Goal: Task Accomplishment & Management: Complete application form

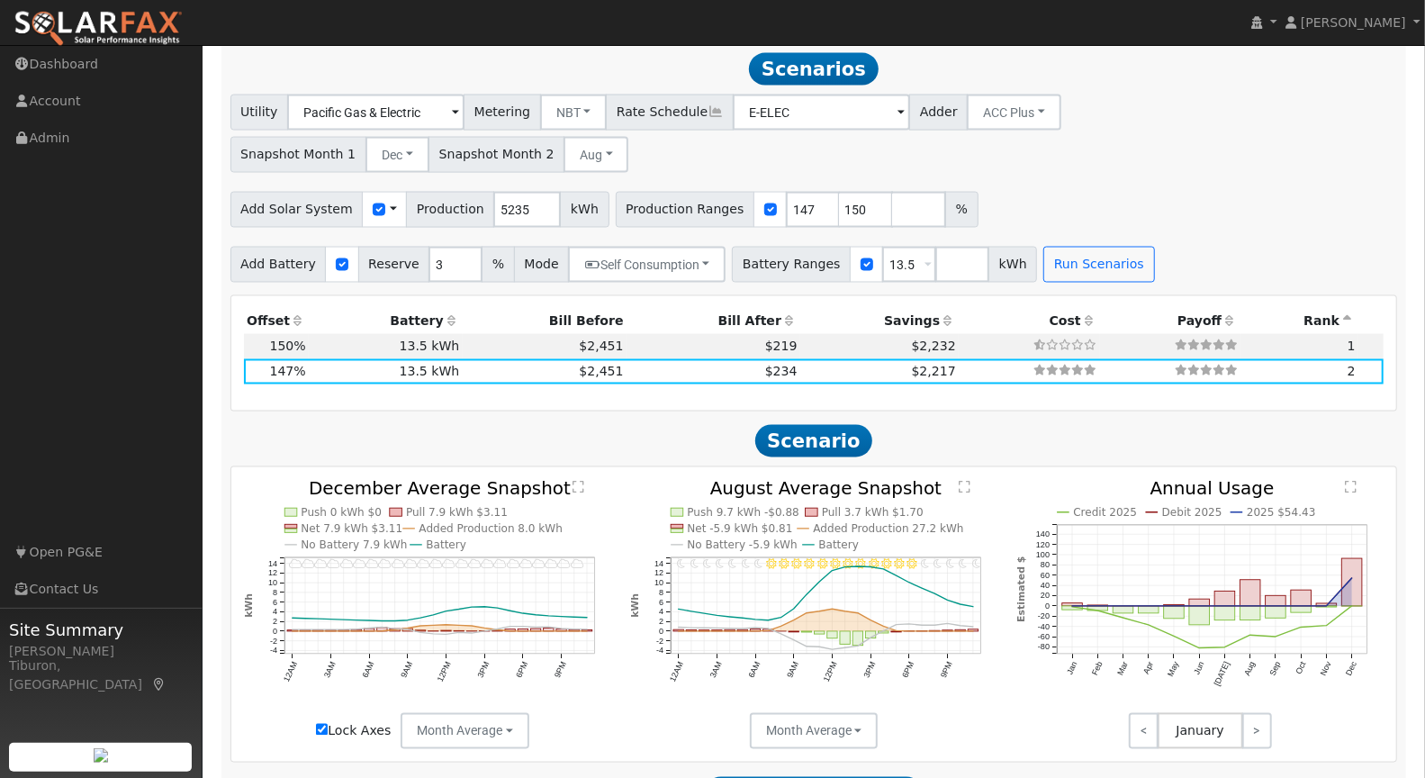
scroll to position [1860, 0]
click at [1311, 138] on div "Utility Pacific Gas & Electric Metering NBT NEM NBT Rate Schedule E-ELEC Adder …" at bounding box center [814, 130] width 1174 height 85
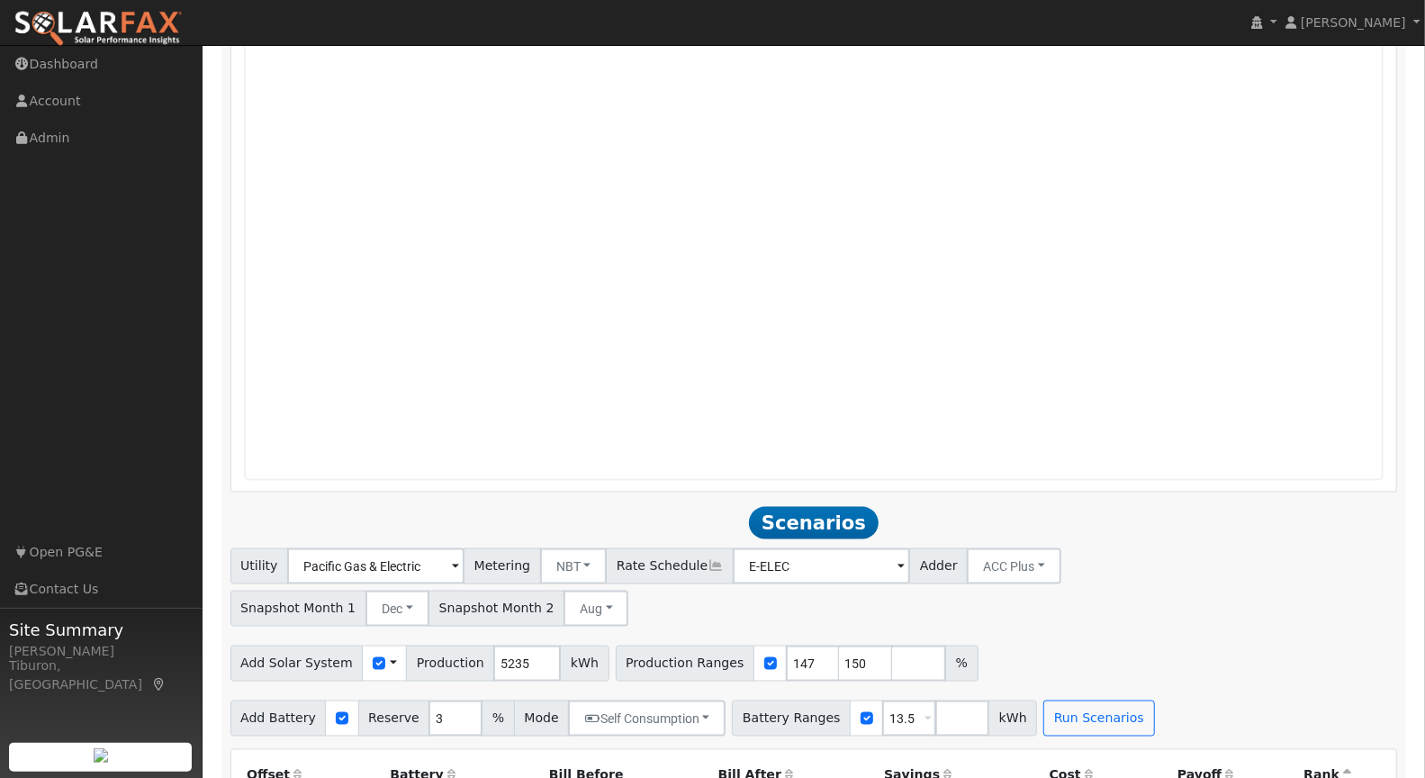
scroll to position [0, 0]
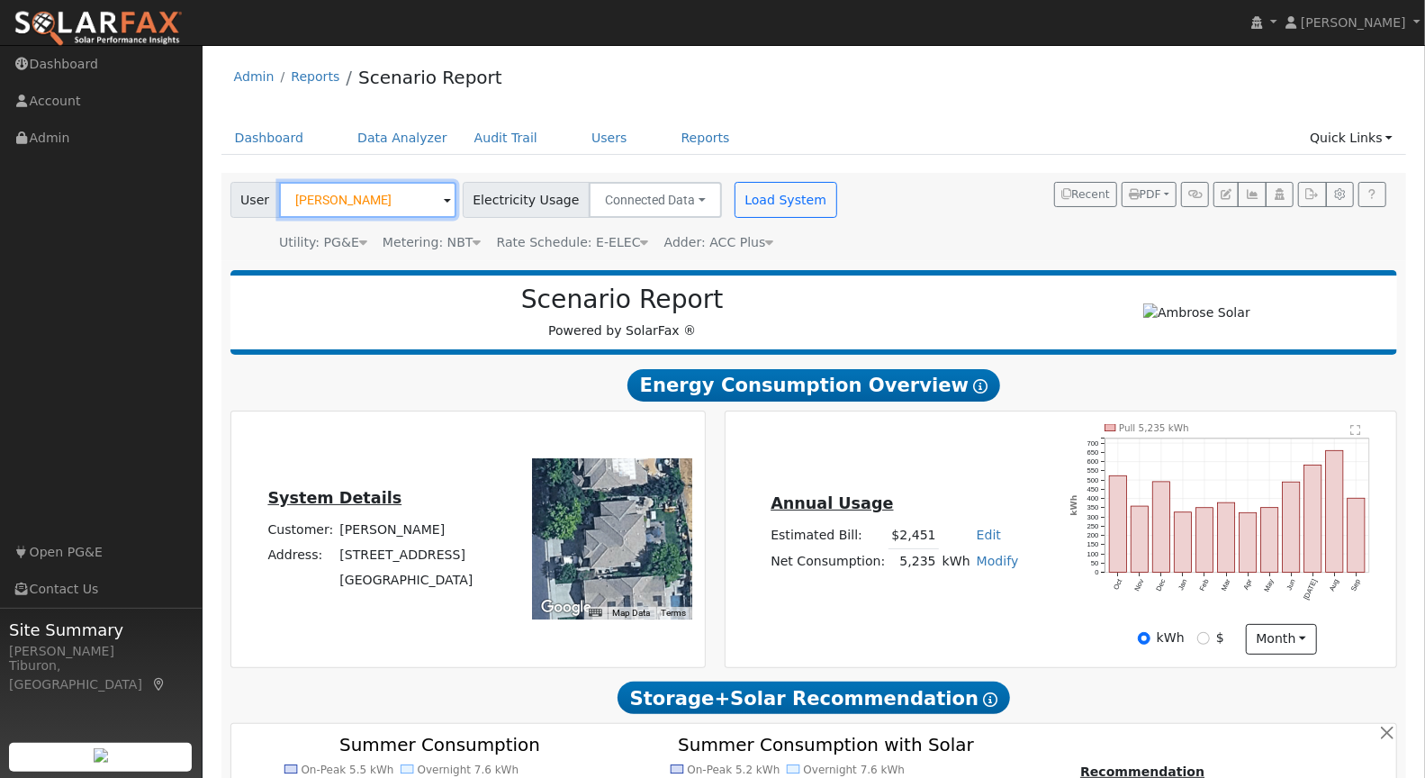
click at [352, 194] on input "Greg Vorster" at bounding box center [367, 200] width 177 height 36
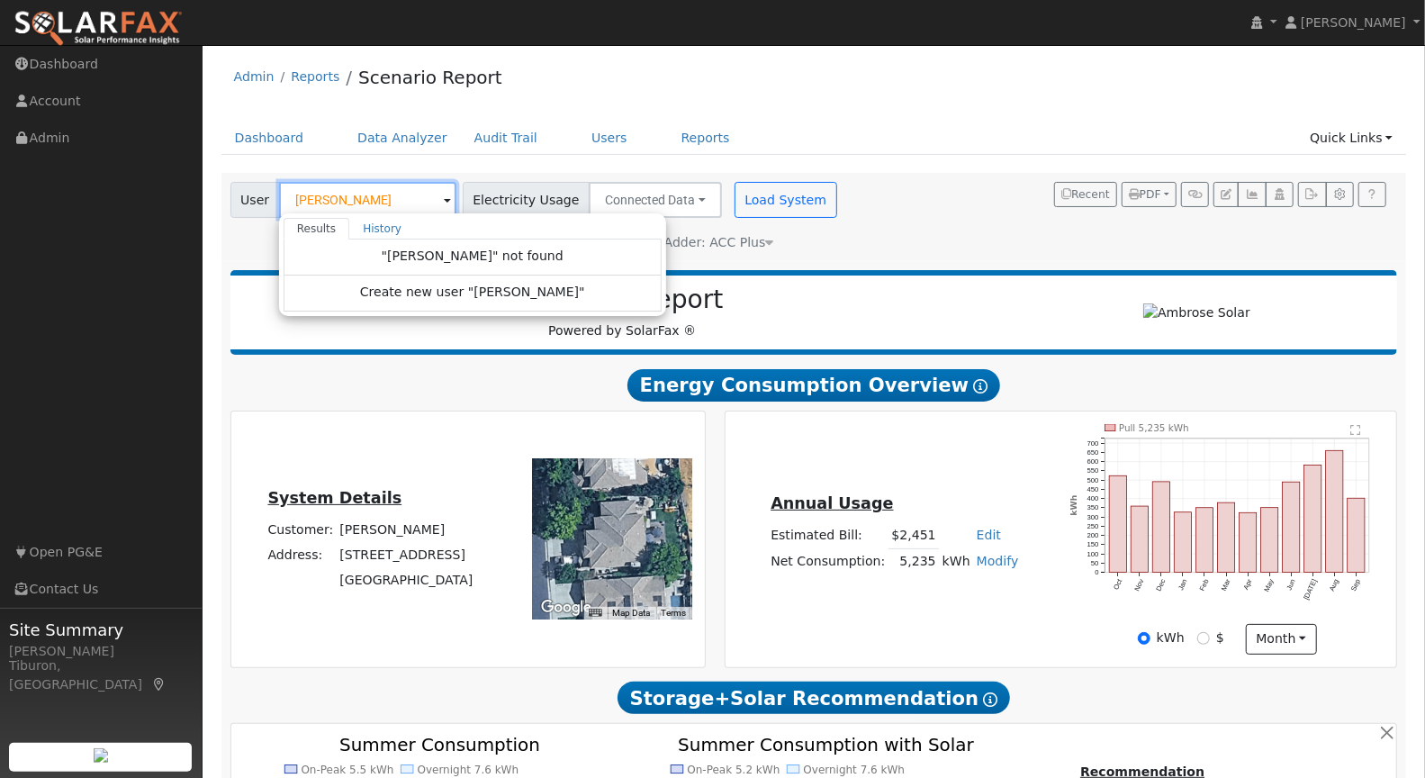
drag, startPoint x: 361, startPoint y: 203, endPoint x: 303, endPoint y: 195, distance: 58.2
click at [303, 195] on input "corrina" at bounding box center [367, 200] width 177 height 36
drag, startPoint x: 368, startPoint y: 199, endPoint x: 254, endPoint y: 198, distance: 114.3
click at [254, 198] on div "User corrina Results History "corrina" not found Create new user "corrina" Ente…" at bounding box center [343, 200] width 226 height 36
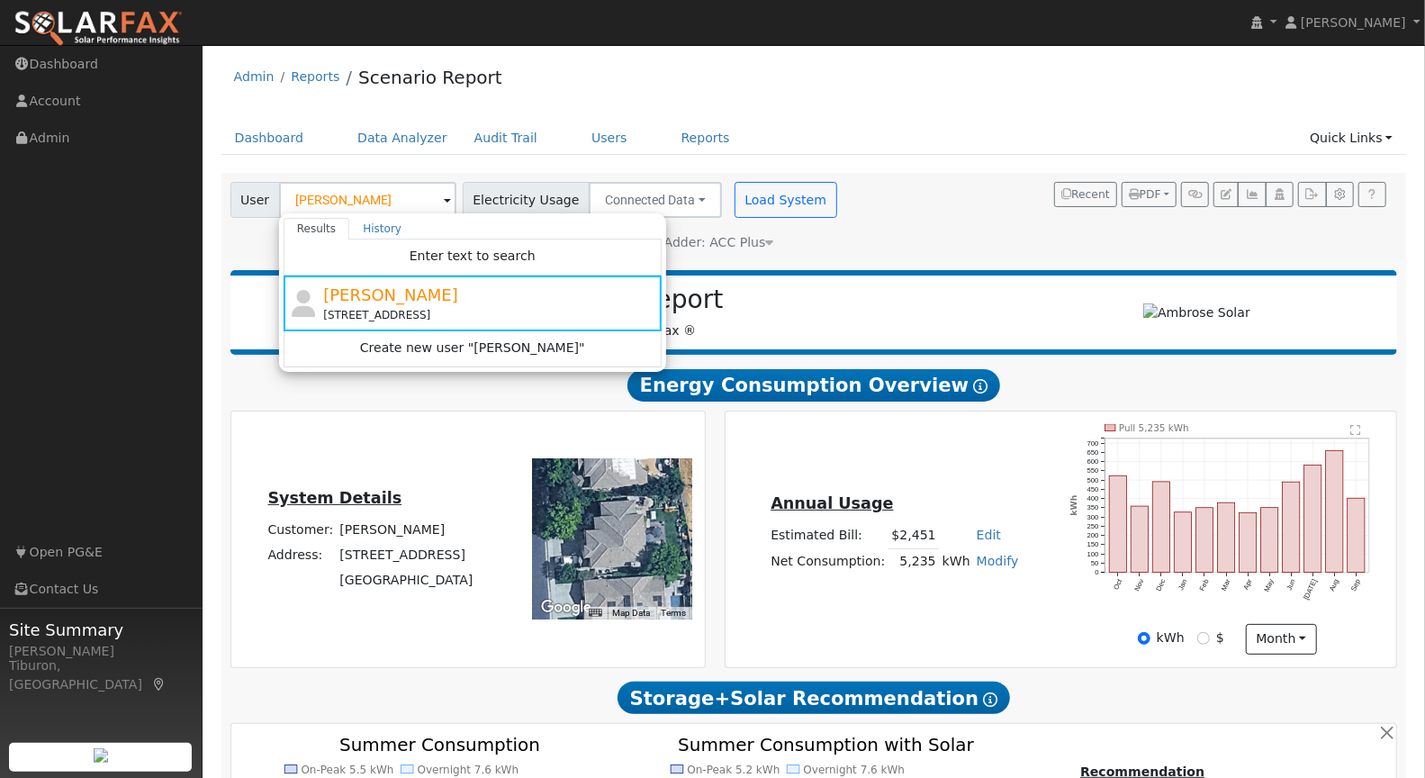
click at [1074, 125] on ul "Dashboard Data Analyzer Audit Trail Users Reports Quick Links Quick Add Quick C…" at bounding box center [813, 137] width 1185 height 33
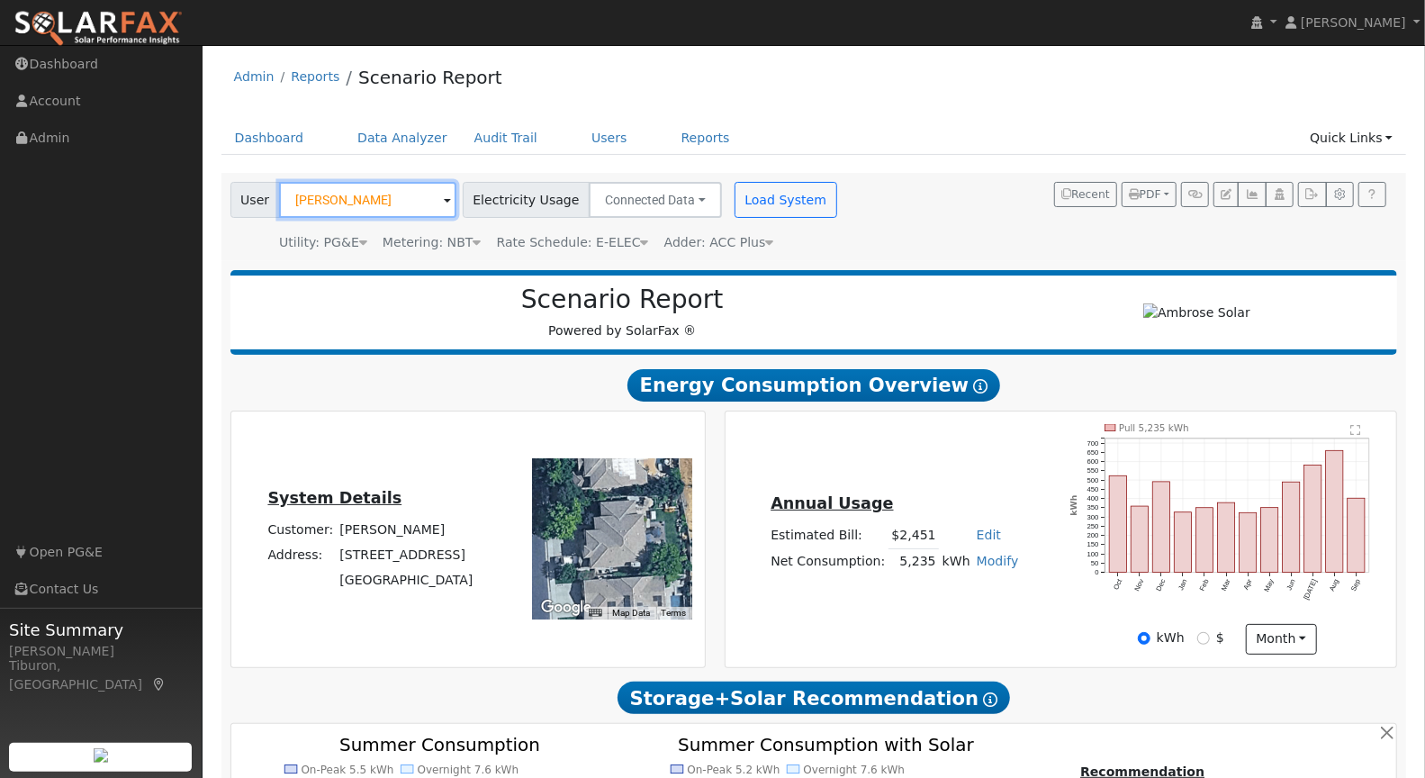
click at [344, 202] on input "Greg Vorster" at bounding box center [367, 200] width 177 height 36
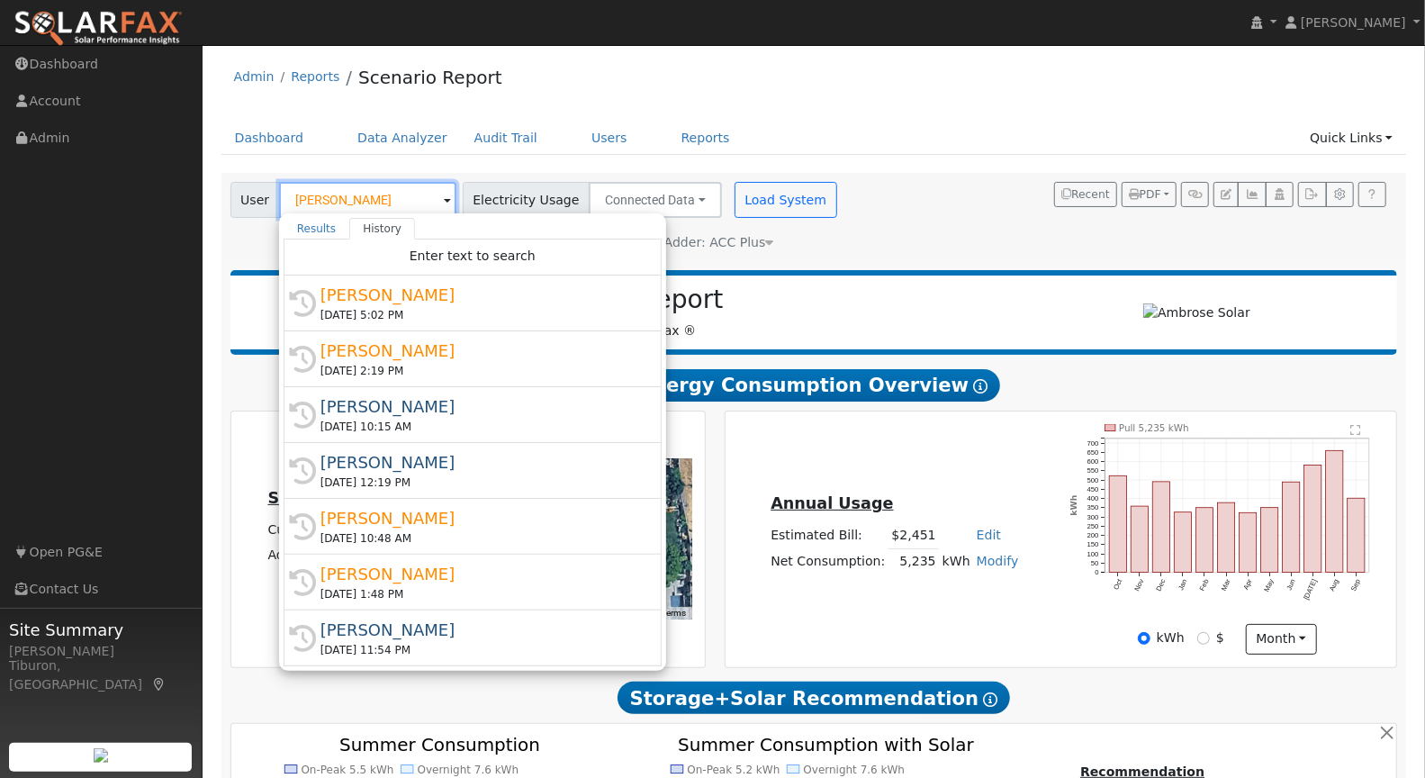
click at [344, 202] on input "Greg Vorster" at bounding box center [367, 200] width 177 height 36
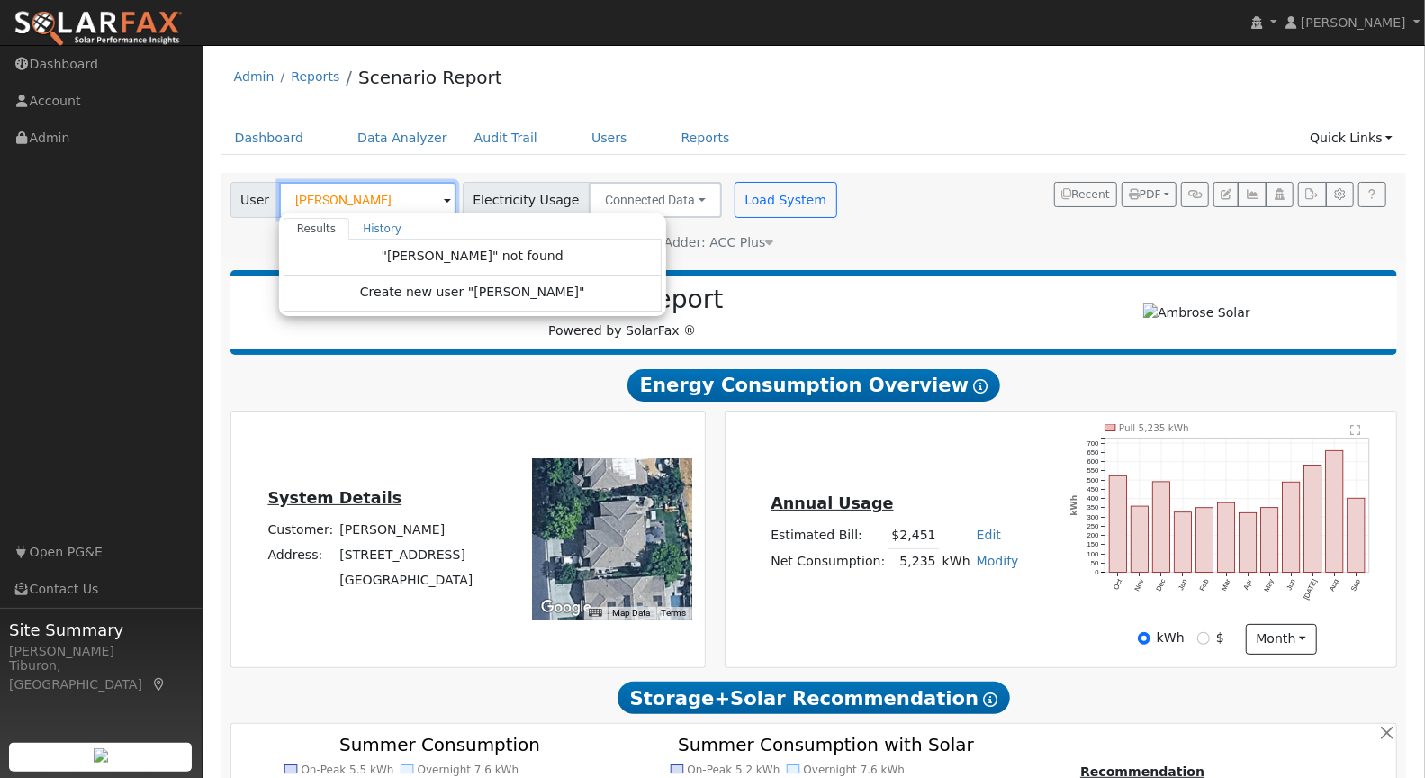
drag, startPoint x: 365, startPoint y: 206, endPoint x: 245, endPoint y: 193, distance: 121.2
click at [245, 193] on div "User macias Results History "macias" not found Create new user "macias" Enter t…" at bounding box center [343, 200] width 226 height 36
type input "Greg Vorster"
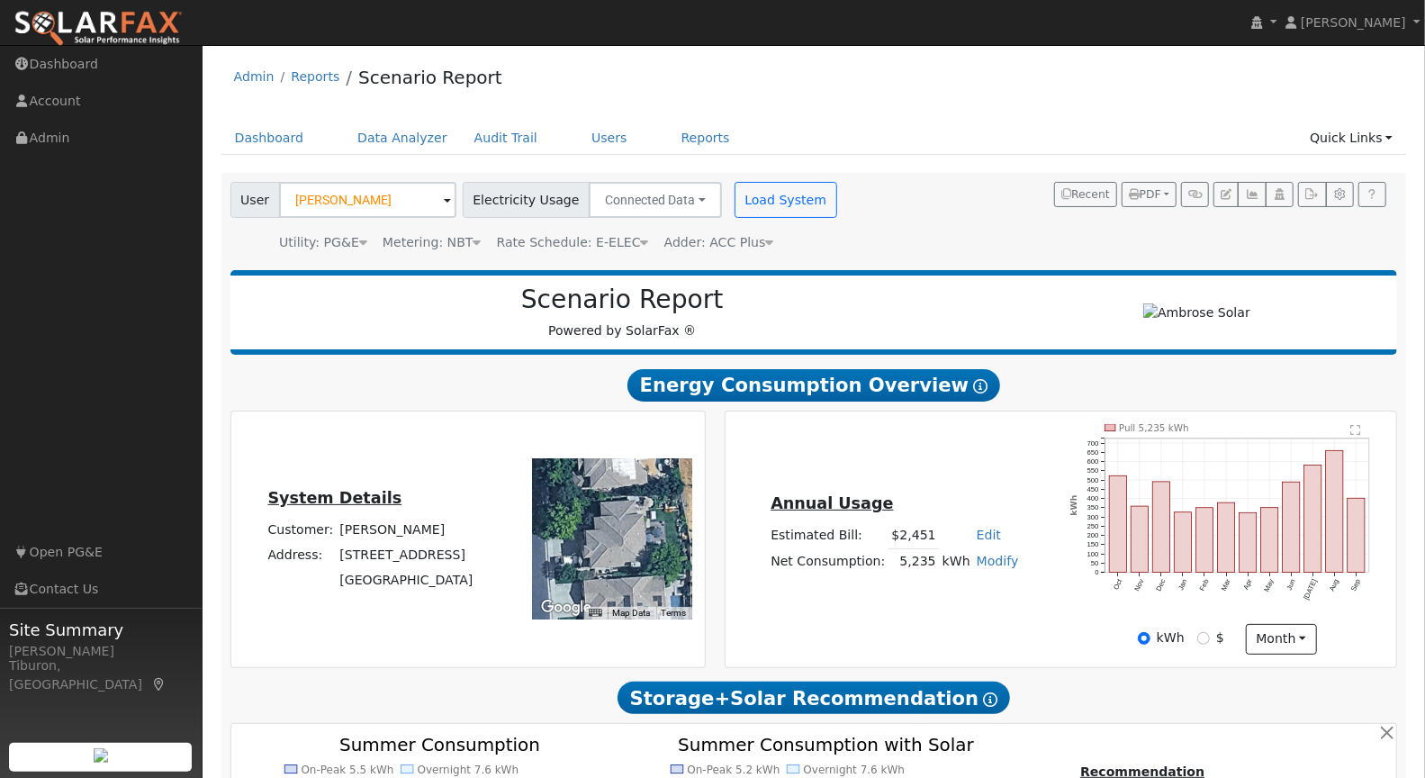
click at [965, 156] on div "Dashboard Data Analyzer Audit Trail Users Reports Quick Links Quick Add Quick C…" at bounding box center [813, 146] width 1185 height 51
click at [408, 139] on link "Data Analyzer" at bounding box center [402, 137] width 117 height 33
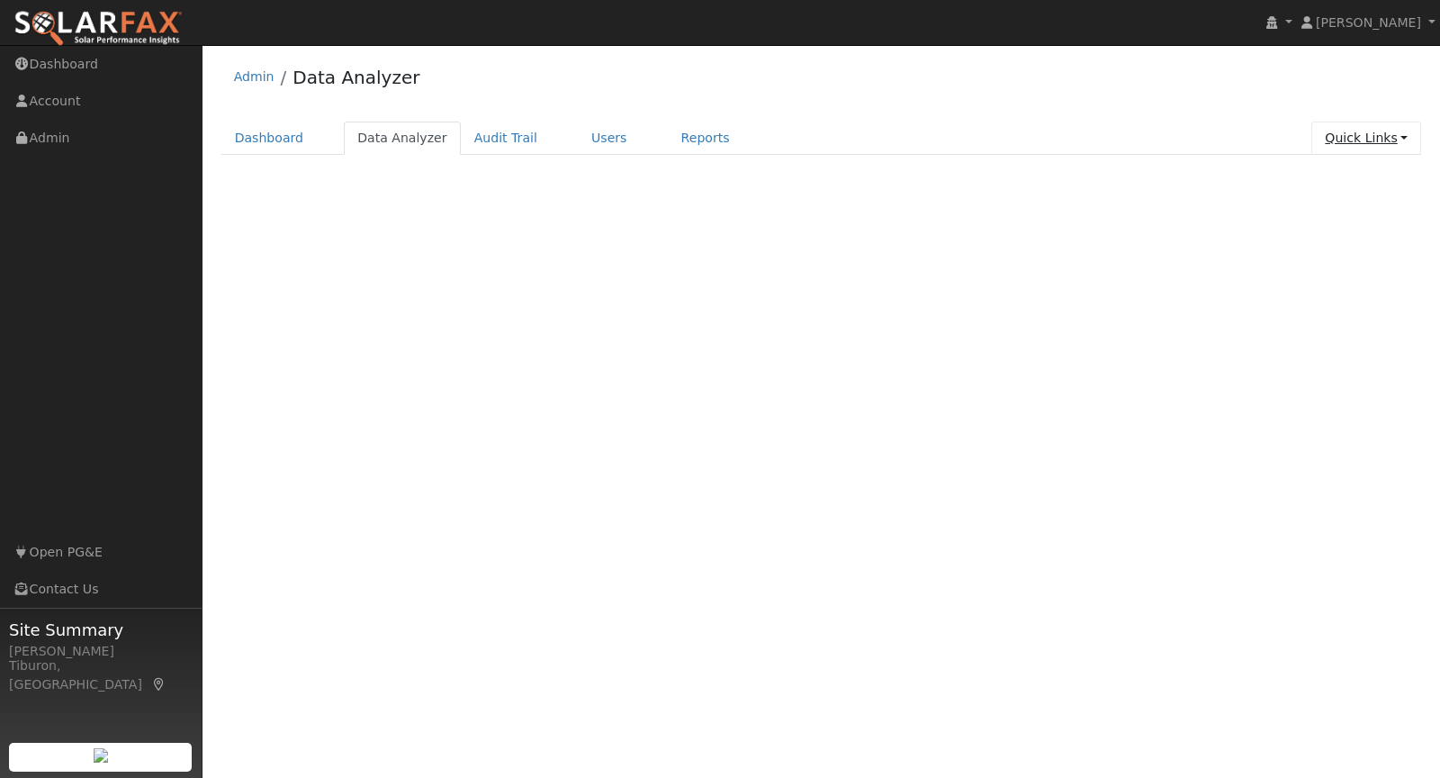
click at [1376, 143] on link "Quick Links" at bounding box center [1366, 137] width 110 height 33
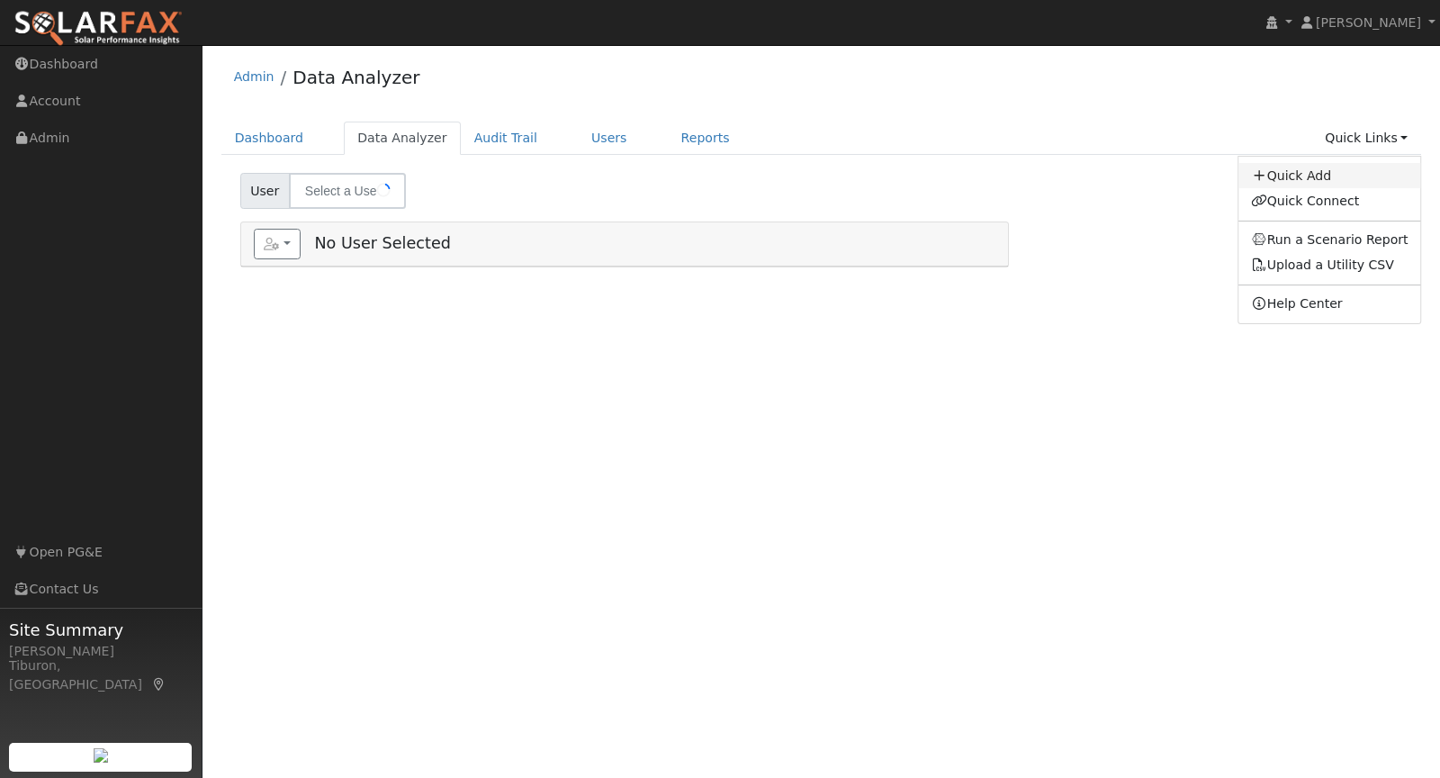
click at [1329, 175] on link "Quick Add" at bounding box center [1329, 175] width 183 height 25
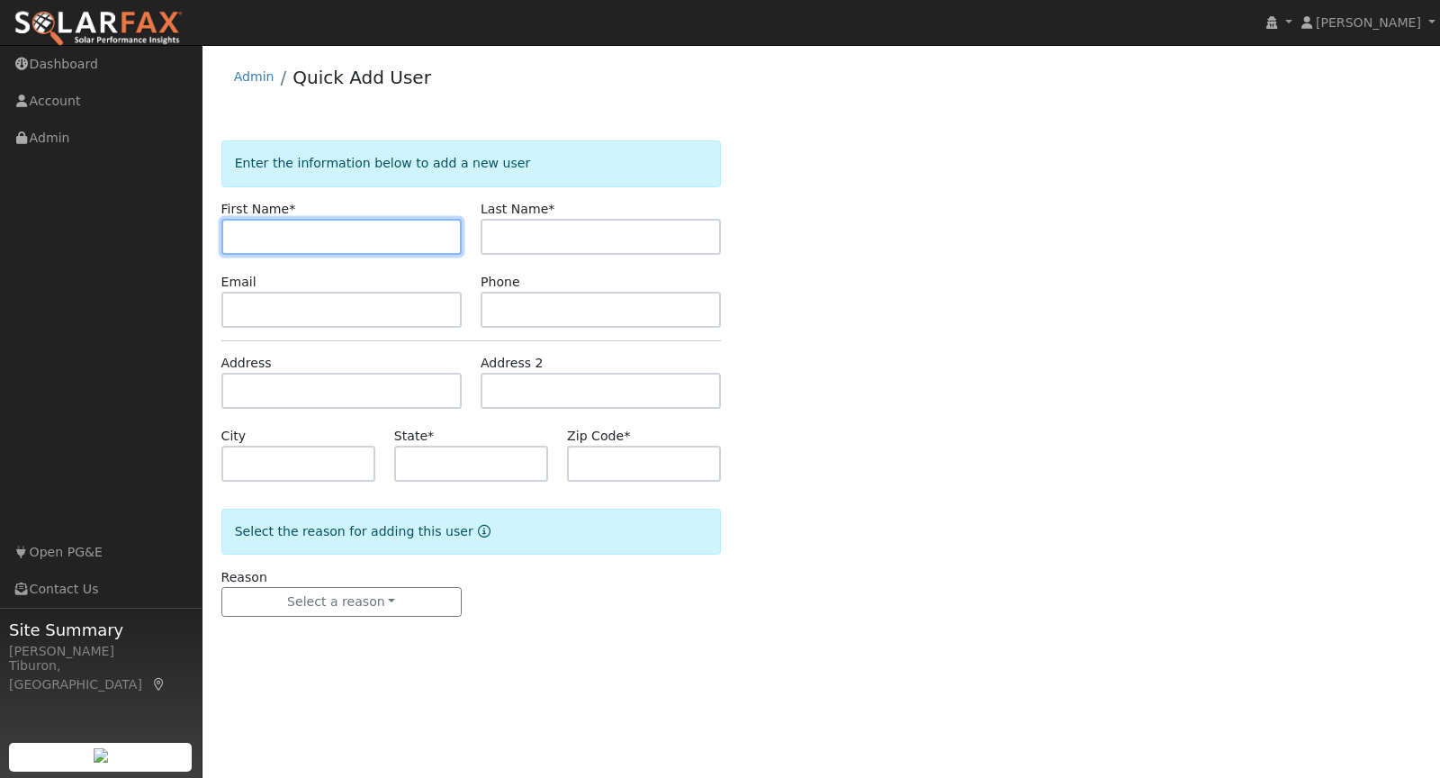
click at [326, 236] on input "text" at bounding box center [341, 237] width 240 height 36
paste input "[PERSON_NAME]"
drag, startPoint x: 320, startPoint y: 236, endPoint x: 283, endPoint y: 235, distance: 36.9
click at [283, 235] on input "[PERSON_NAME]" at bounding box center [341, 237] width 240 height 36
type input "[PERSON_NAME]"
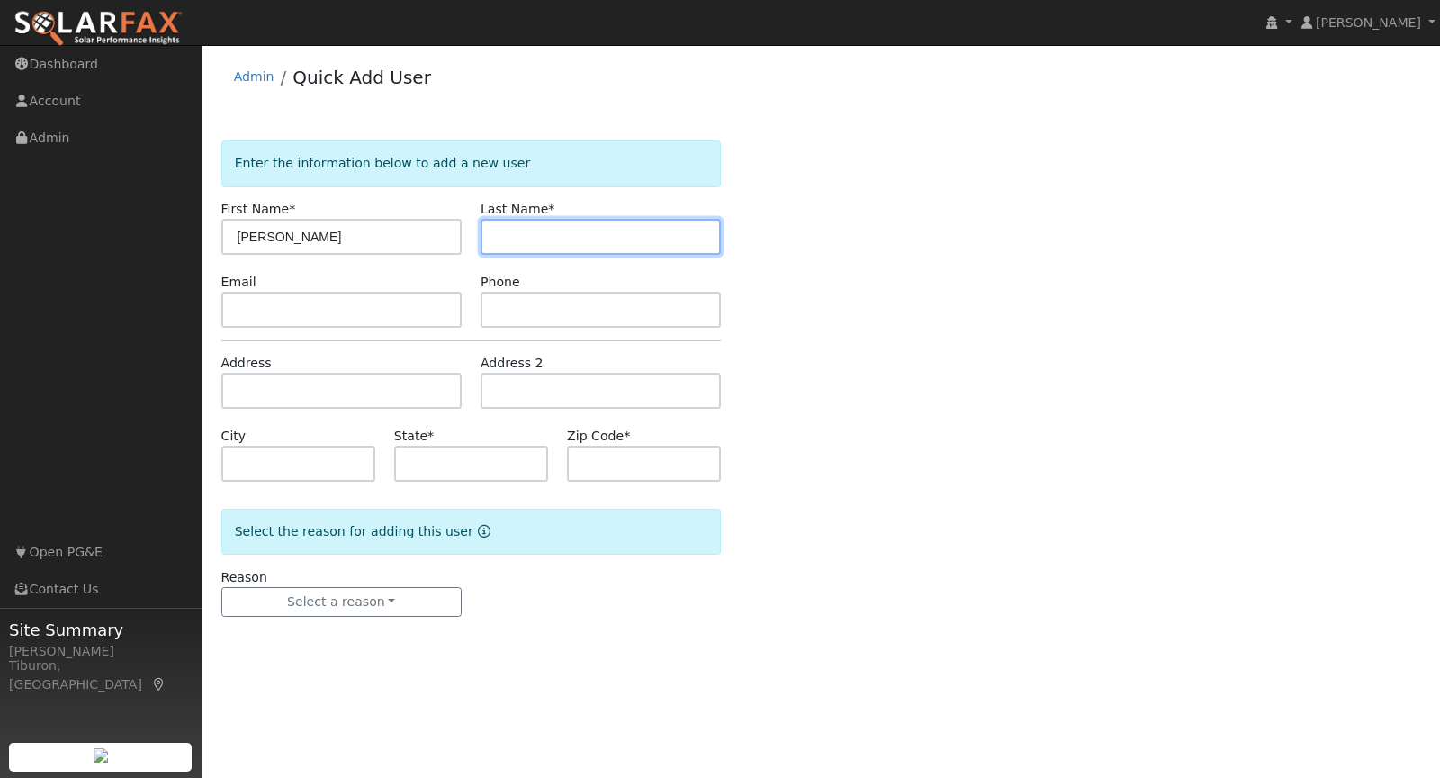
click at [520, 219] on input "text" at bounding box center [601, 237] width 240 height 36
paste input "[PERSON_NAME]"
type input "[PERSON_NAME]"
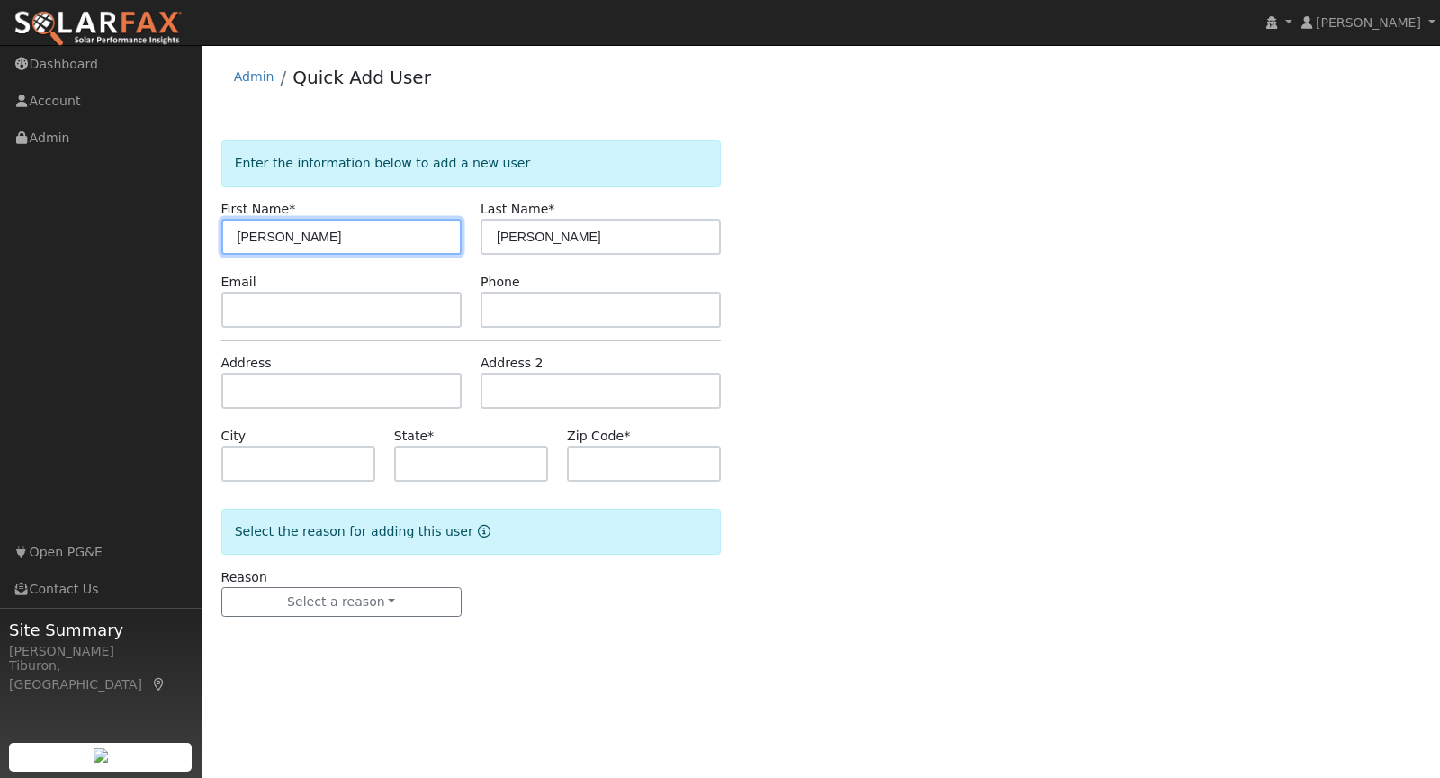
click at [404, 239] on input "[PERSON_NAME]" at bounding box center [341, 237] width 240 height 36
type input "[PERSON_NAME]"
click at [112, 26] on img at bounding box center [97, 29] width 169 height 38
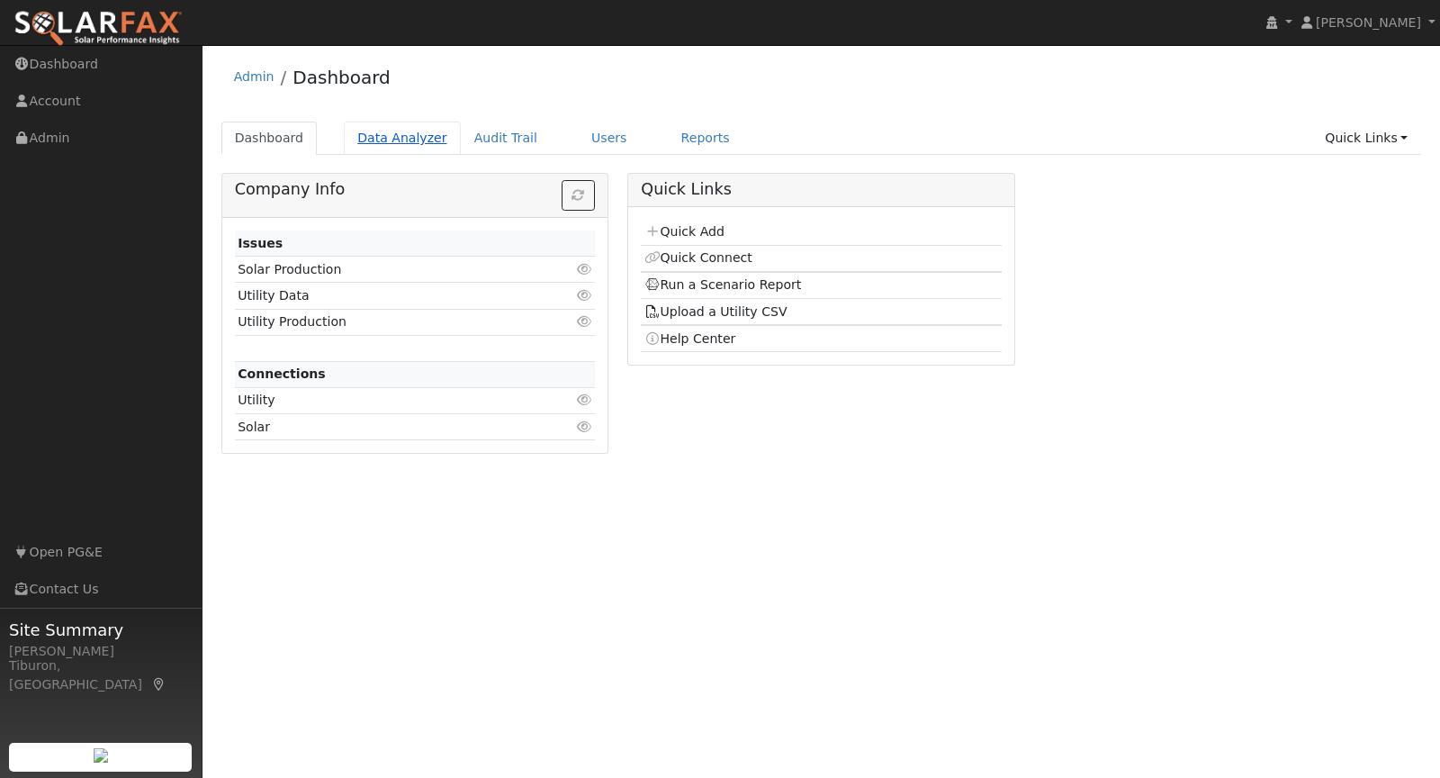
click at [393, 133] on link "Data Analyzer" at bounding box center [402, 137] width 117 height 33
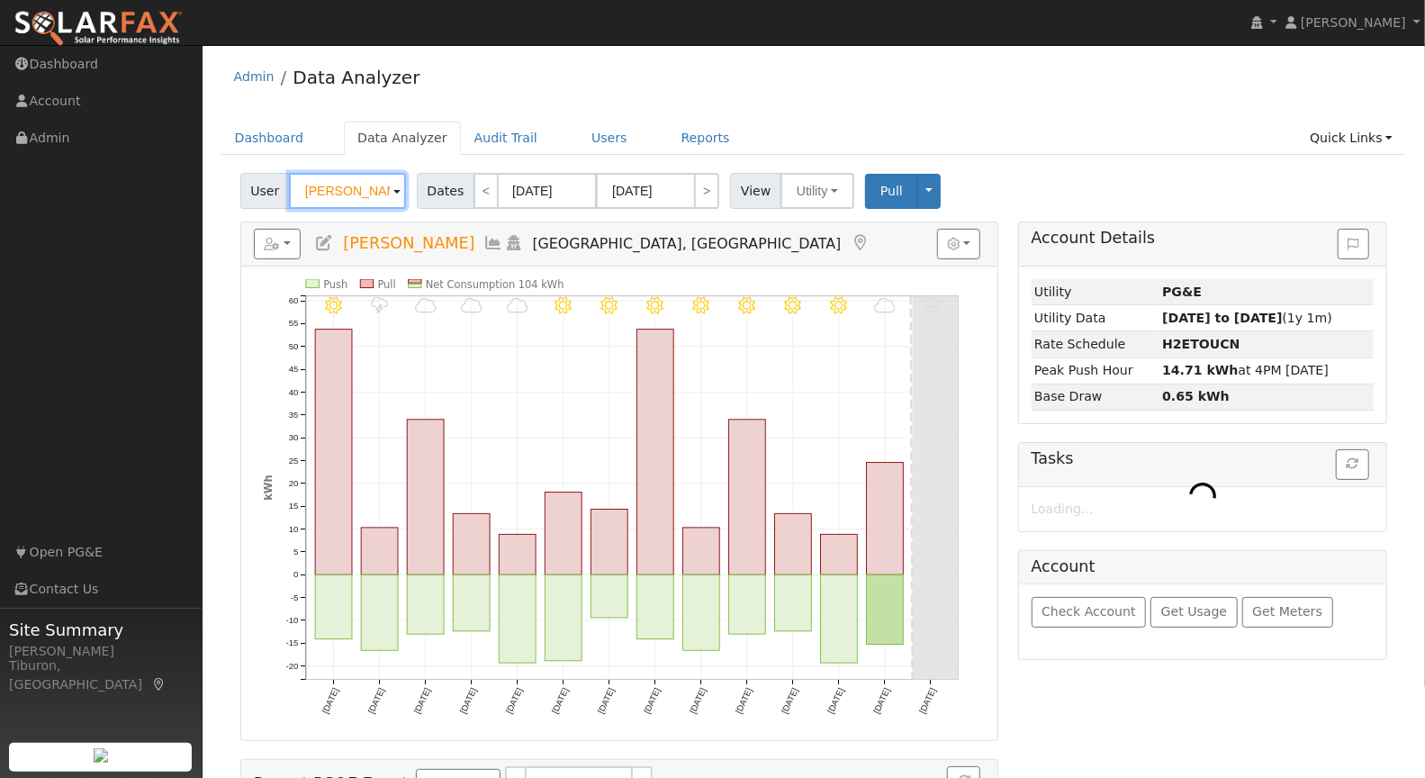
click at [359, 193] on input "Peter Khooshabeh" at bounding box center [347, 191] width 117 height 36
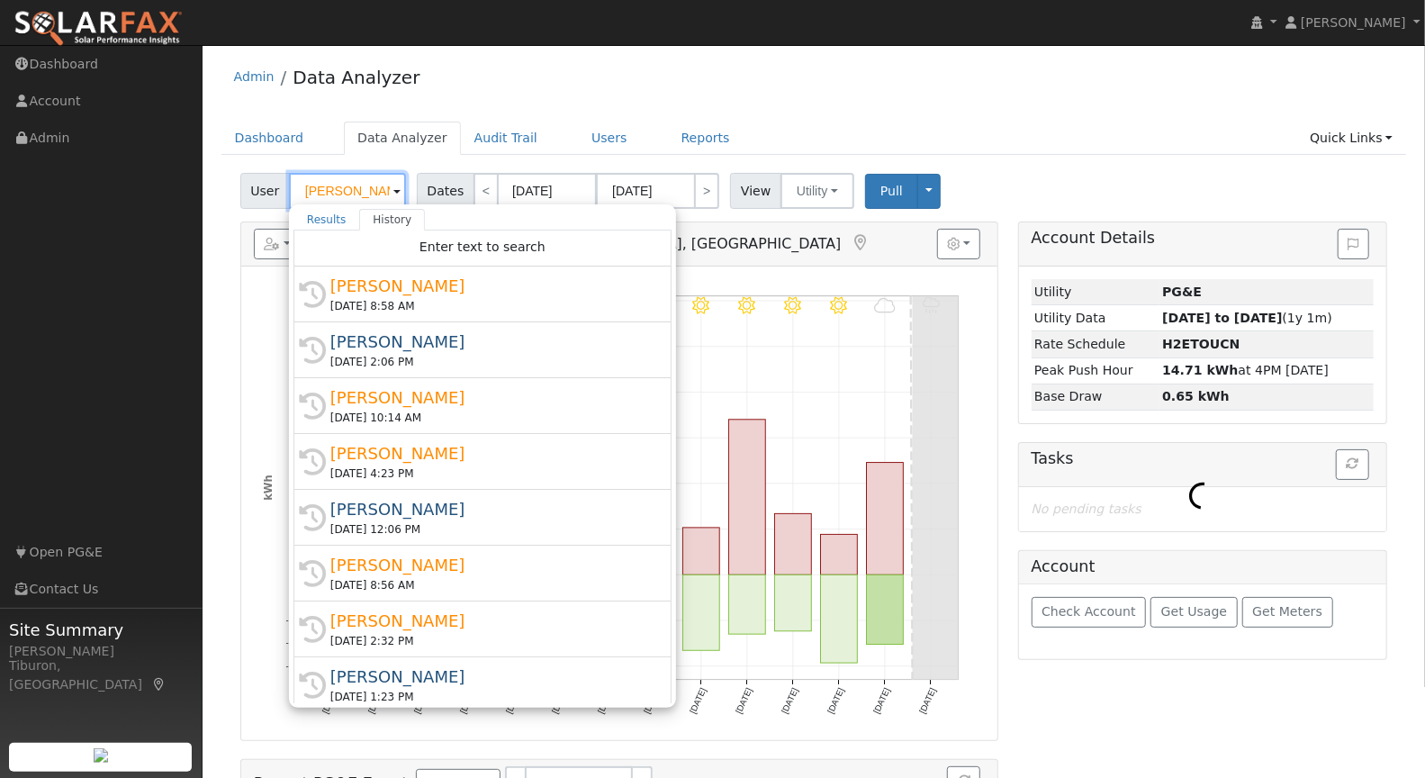
click at [359, 193] on input "Peter Khooshabeh" at bounding box center [347, 191] width 117 height 36
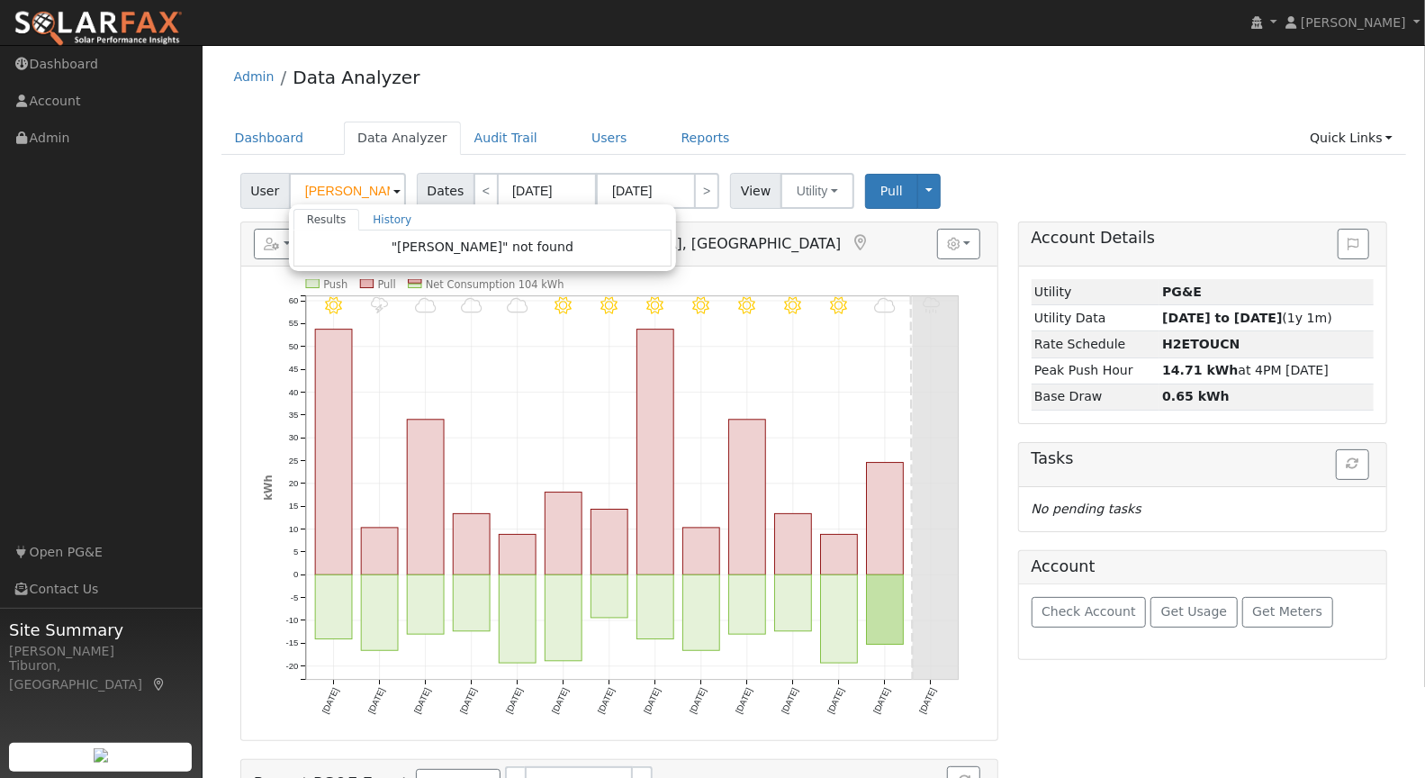
drag, startPoint x: 832, startPoint y: 90, endPoint x: 1008, endPoint y: 103, distance: 176.0
click at [847, 92] on div "Admin Data Analyzer" at bounding box center [813, 81] width 1185 height 55
type input "Peter Khooshabeh"
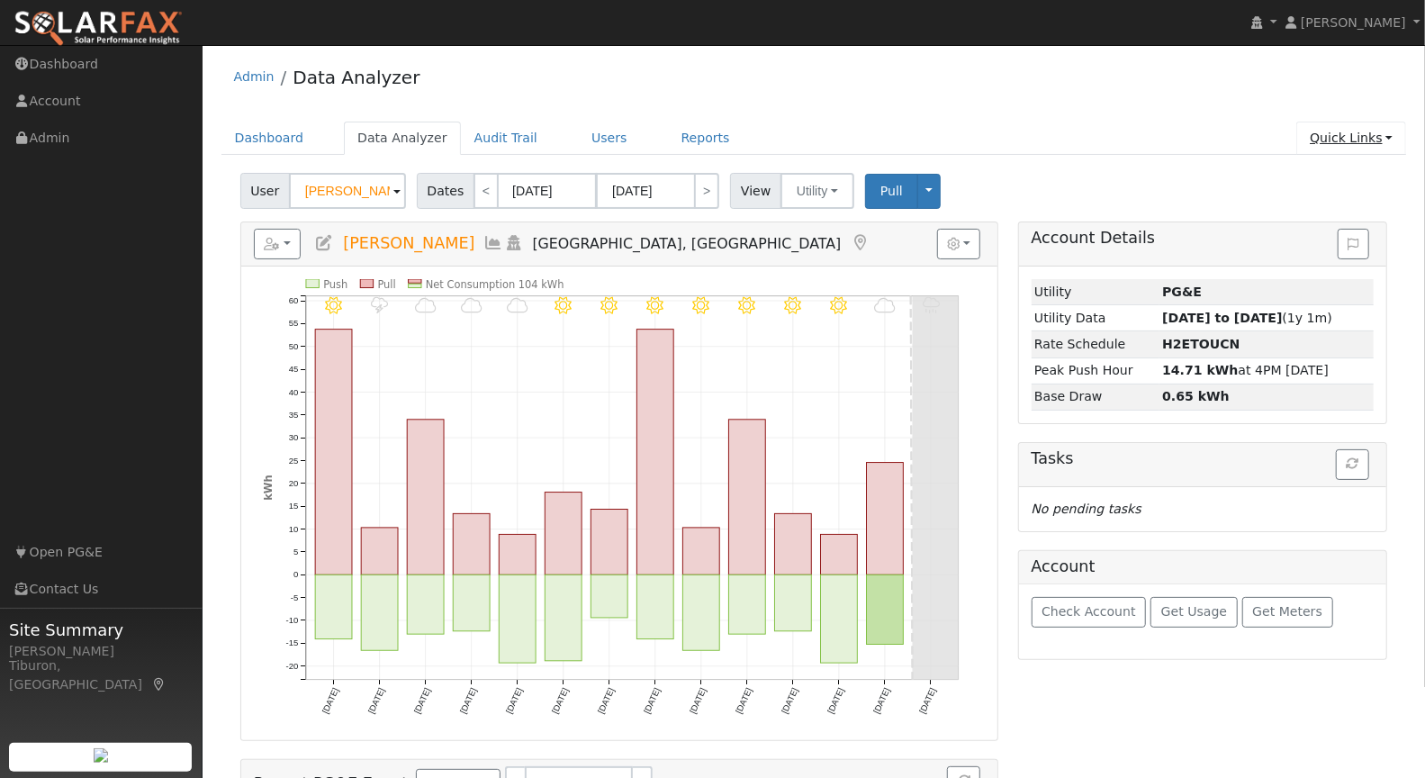
click at [1362, 135] on link "Quick Links" at bounding box center [1351, 137] width 110 height 33
click at [1327, 171] on link "Quick Add" at bounding box center [1314, 175] width 183 height 25
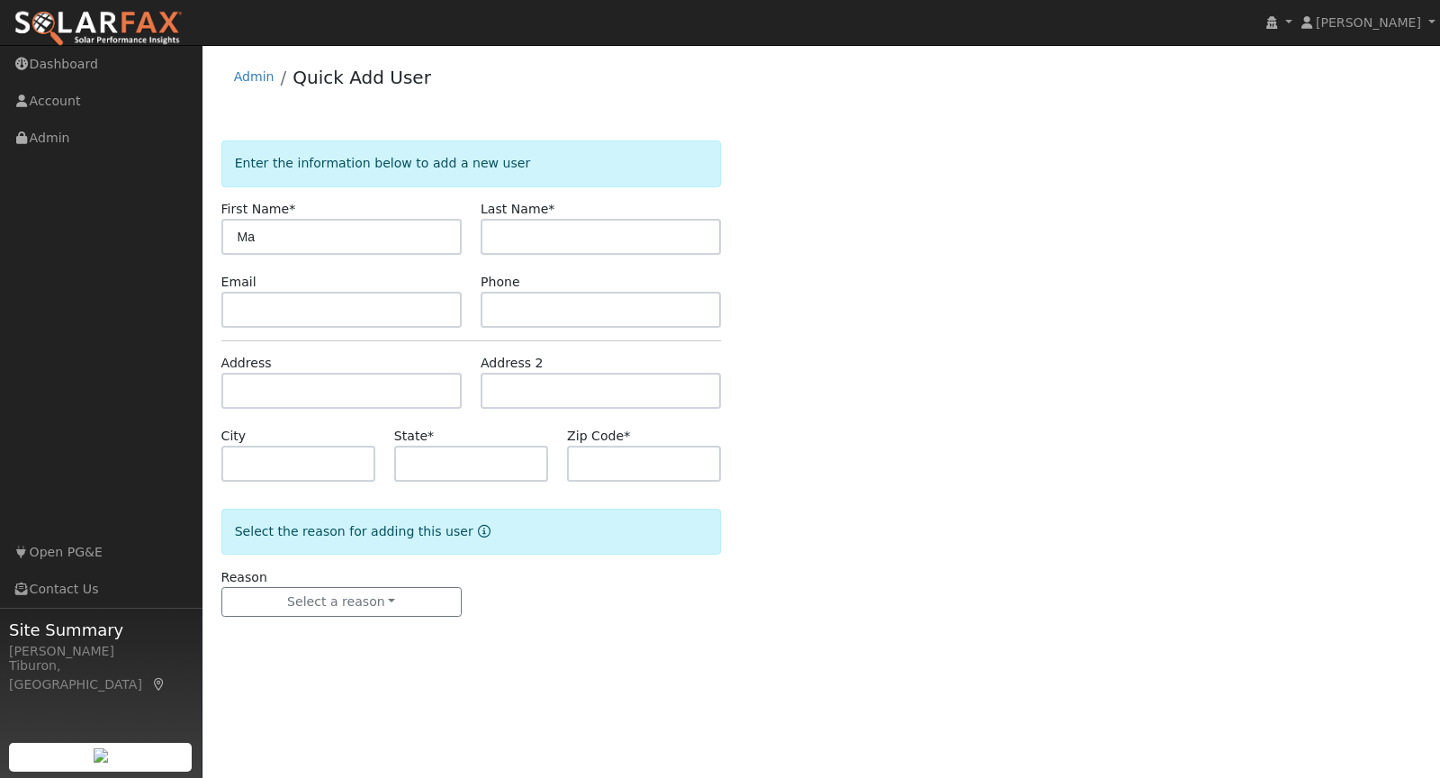
type input "M"
click at [288, 236] on input "text" at bounding box center [341, 237] width 240 height 36
paste input "[PERSON_NAME]"
drag, startPoint x: 325, startPoint y: 238, endPoint x: 282, endPoint y: 234, distance: 43.3
click at [282, 234] on input "[PERSON_NAME]" at bounding box center [341, 237] width 240 height 36
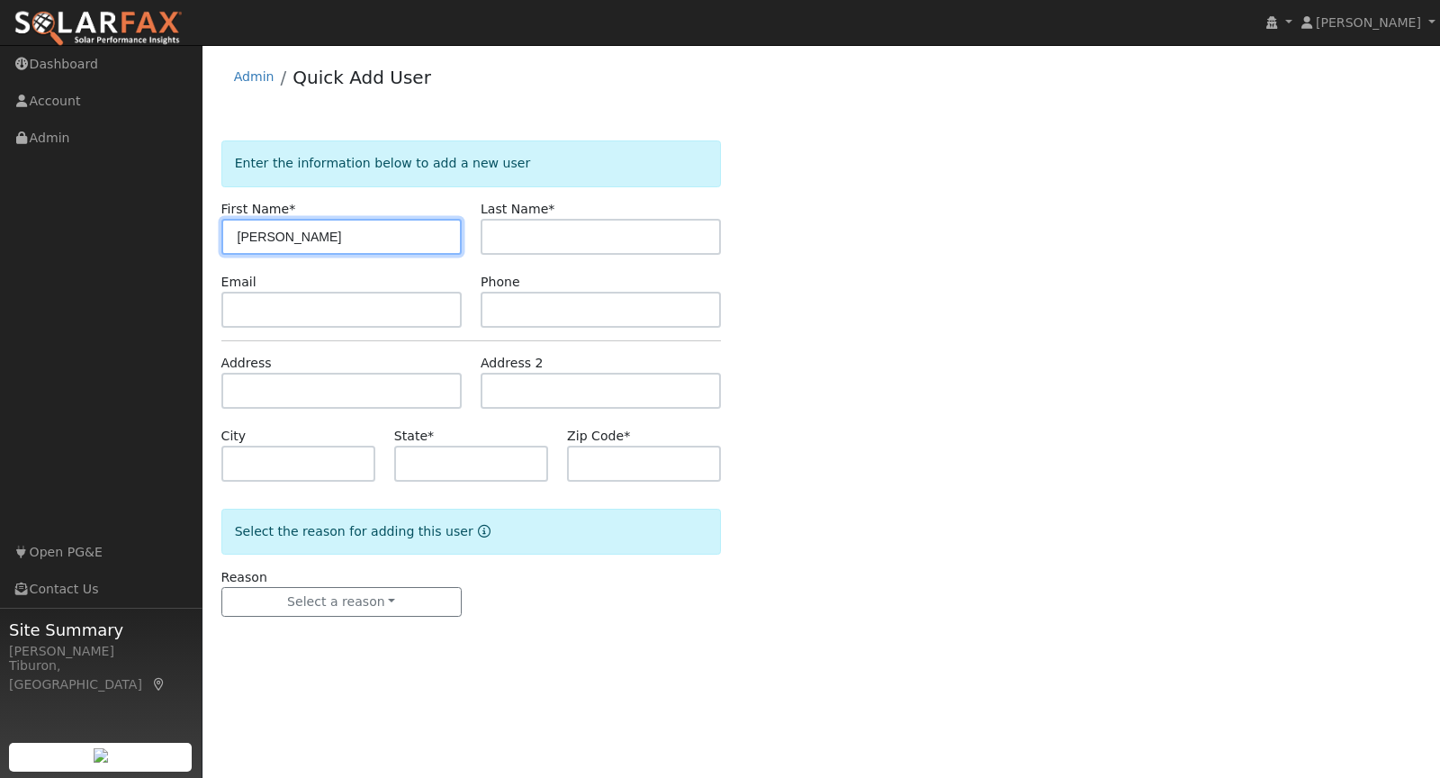
type input "[PERSON_NAME]"
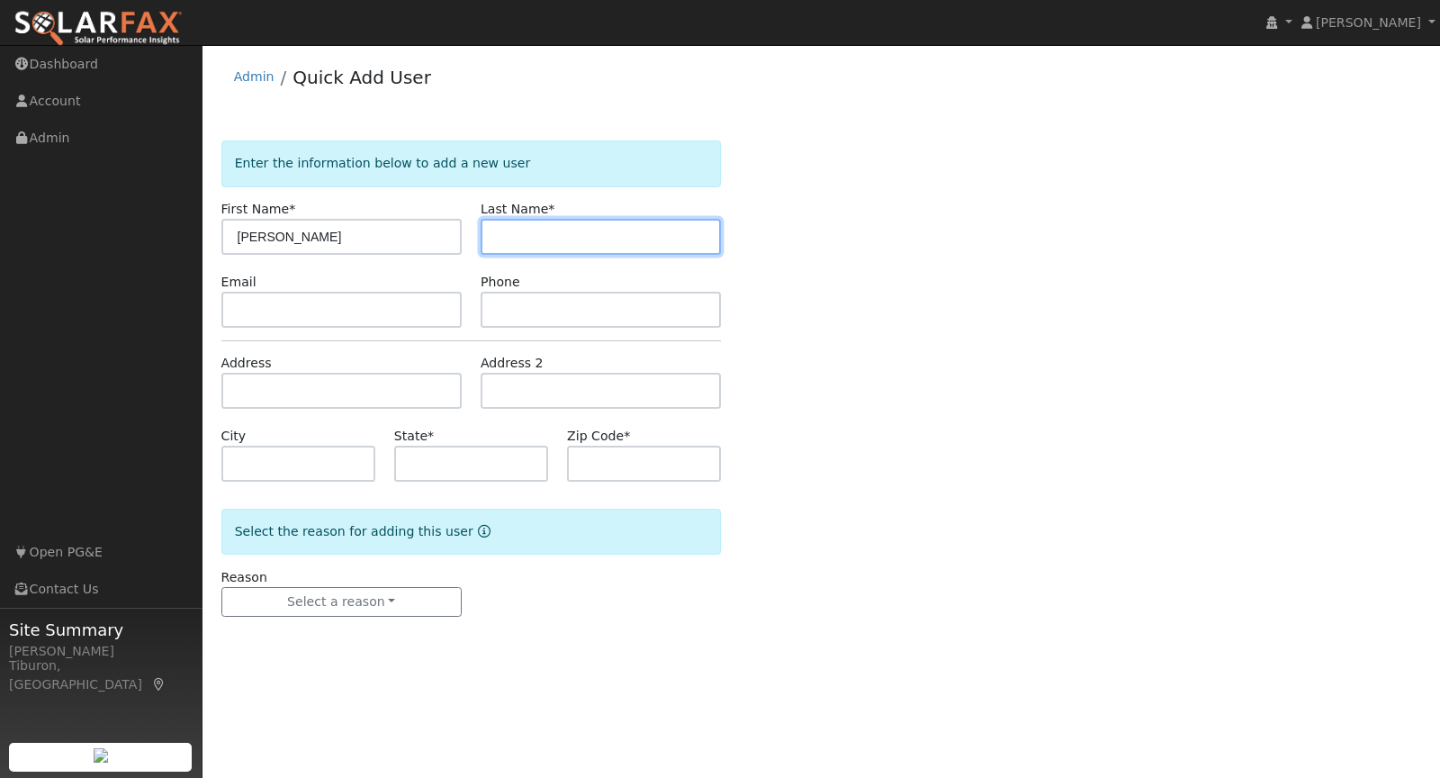
click at [520, 235] on input "text" at bounding box center [601, 237] width 240 height 36
paste input "[PERSON_NAME]"
type input "[PERSON_NAME]"
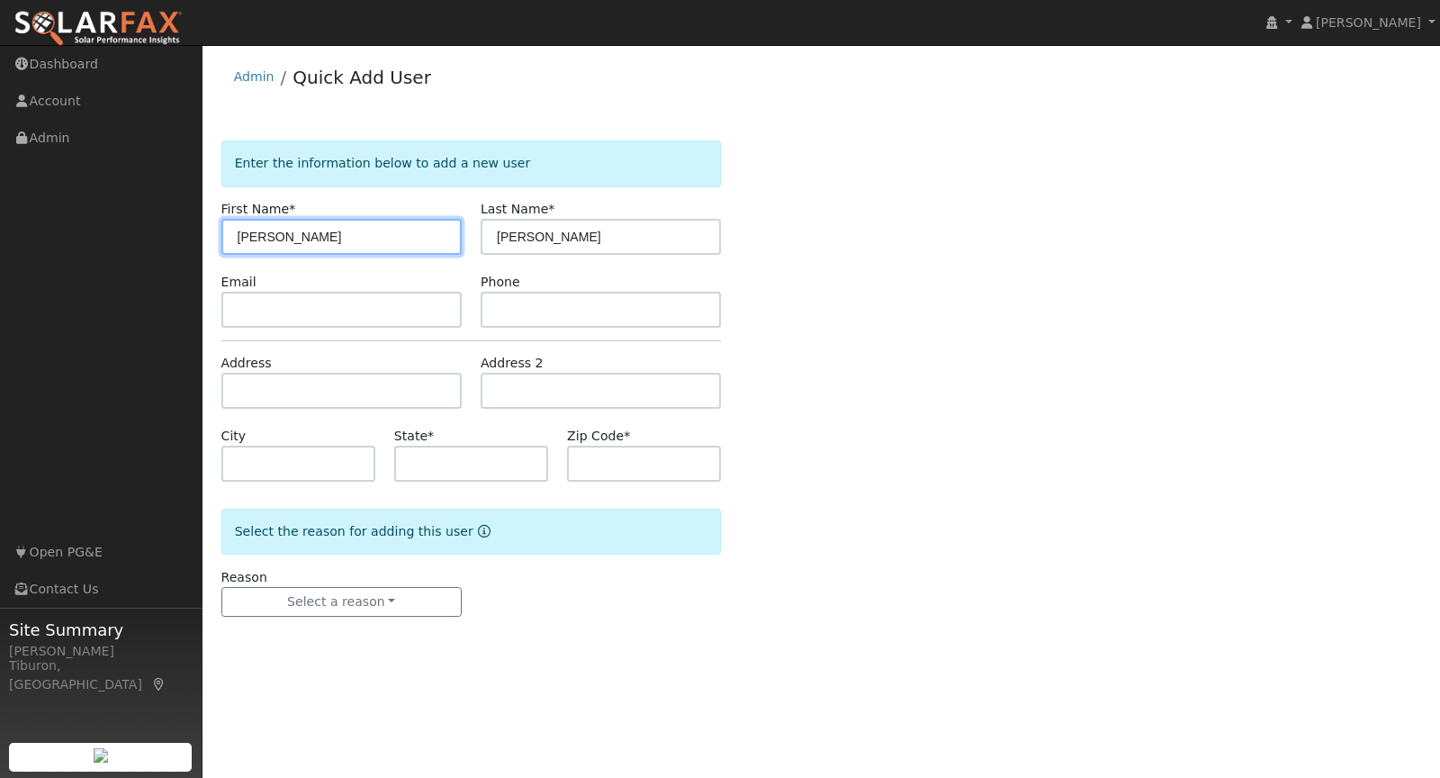
click at [409, 247] on input "[PERSON_NAME]" at bounding box center [341, 237] width 240 height 36
type input "[PERSON_NAME]"
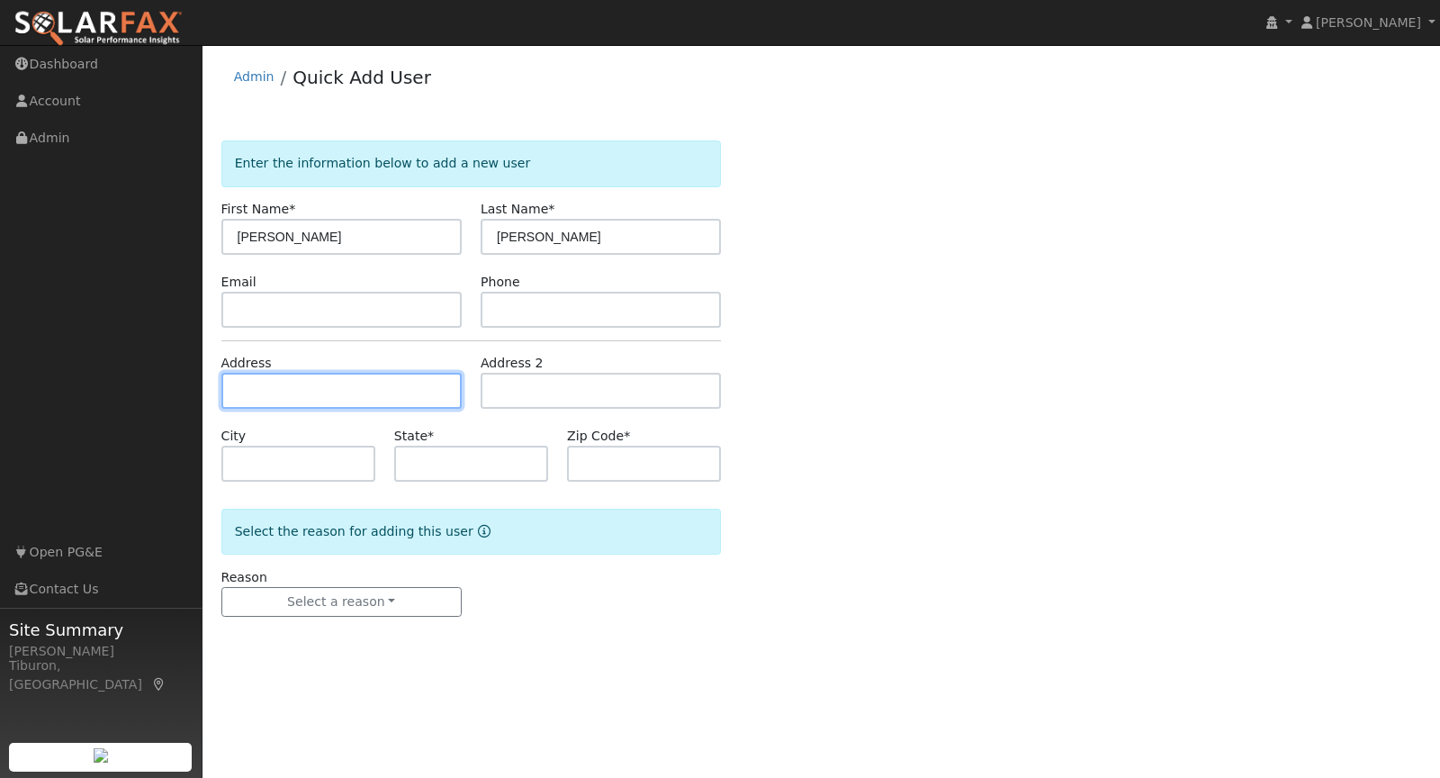
click at [314, 388] on input "text" at bounding box center [341, 391] width 240 height 36
click at [259, 397] on input "text" at bounding box center [341, 391] width 240 height 36
paste input "2923 Spruce St, West Sacramento, CA 95691"
type input "[STREET_ADDRESS]"
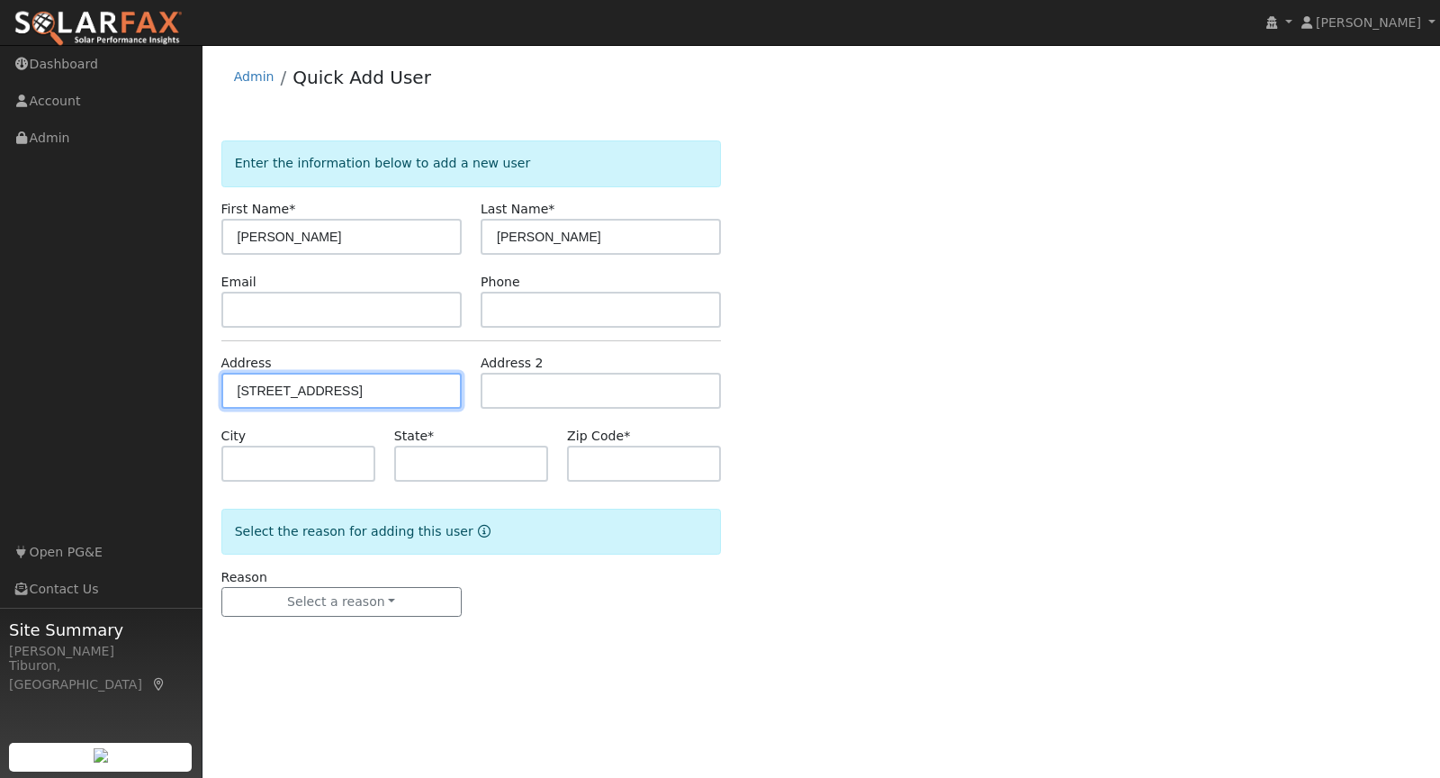
type input "West Sacramento"
type input "CA"
type input "95691"
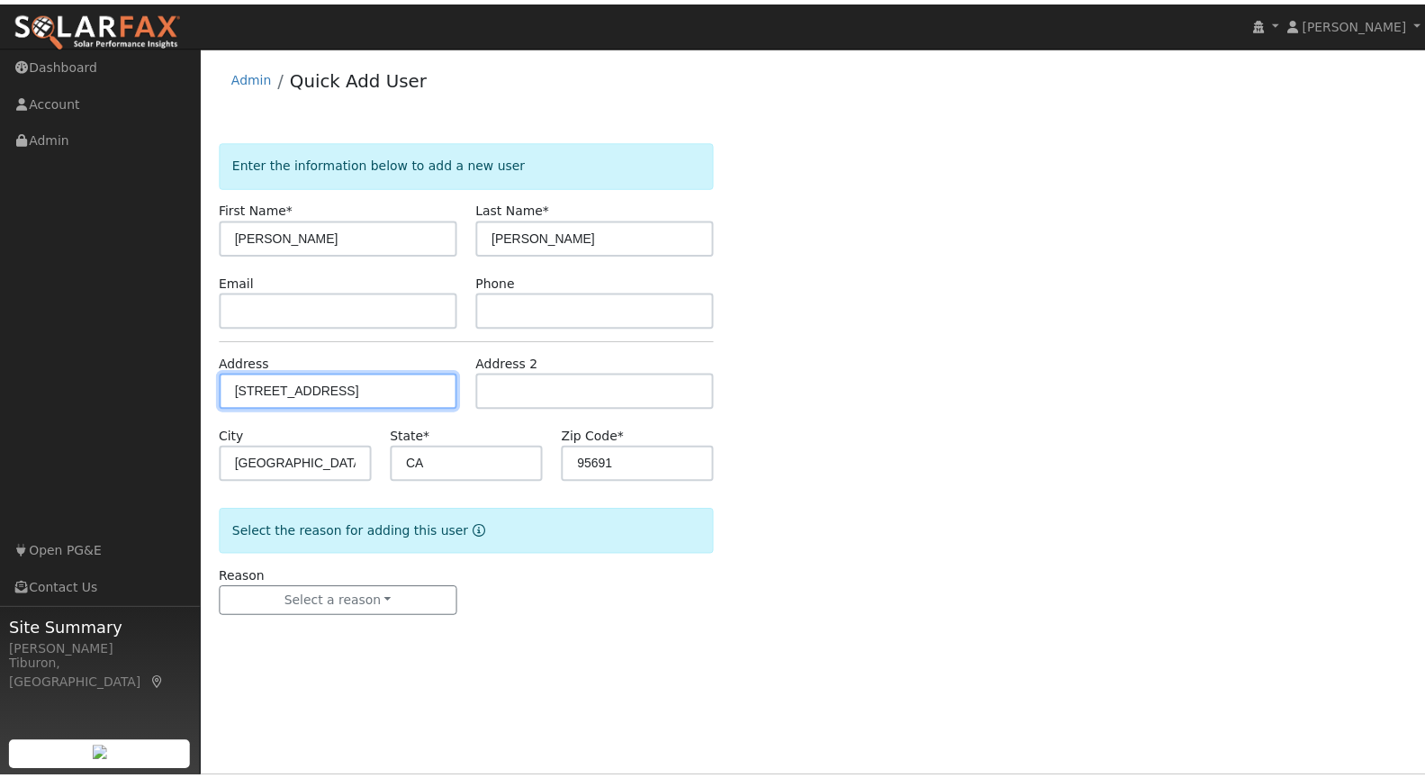
scroll to position [0, 0]
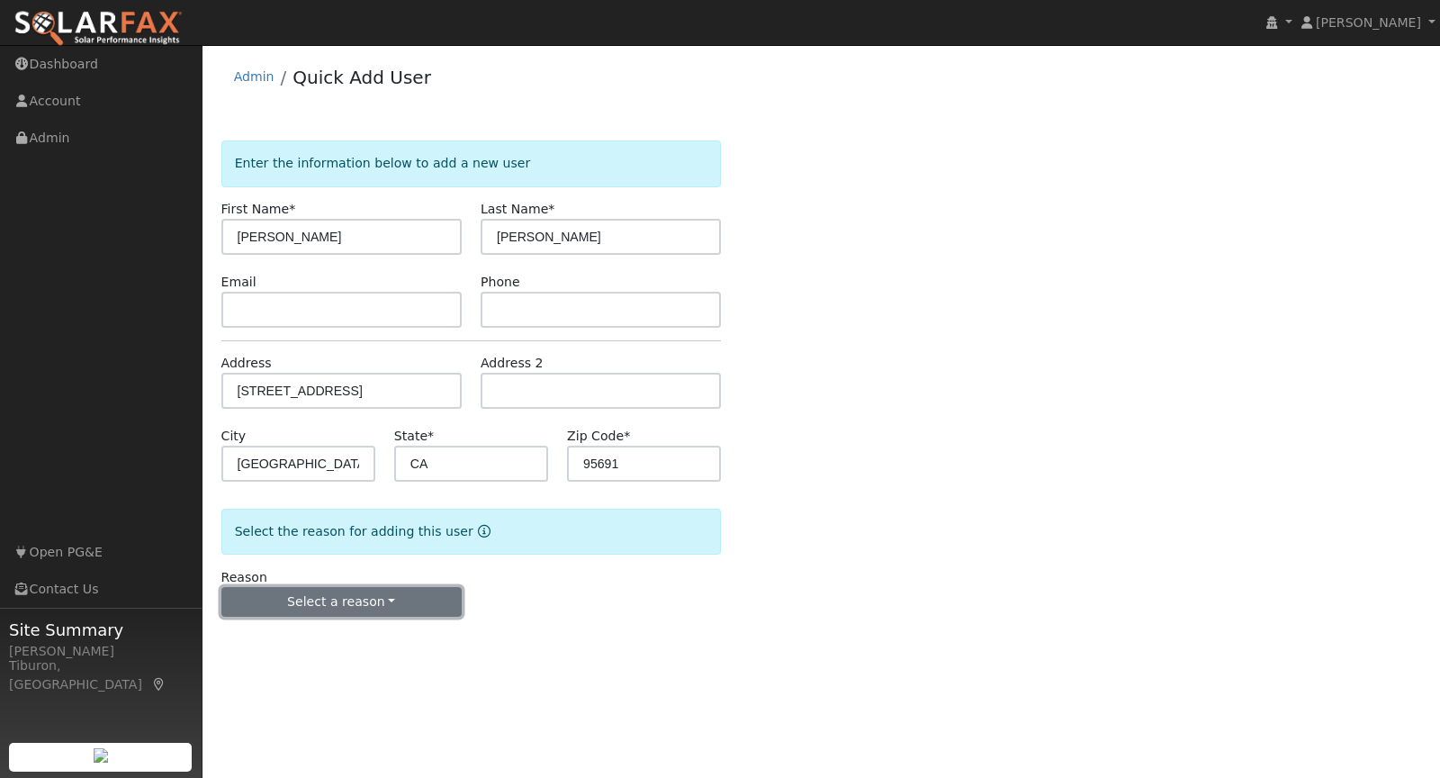
click at [346, 595] on button "Select a reason" at bounding box center [341, 602] width 240 height 31
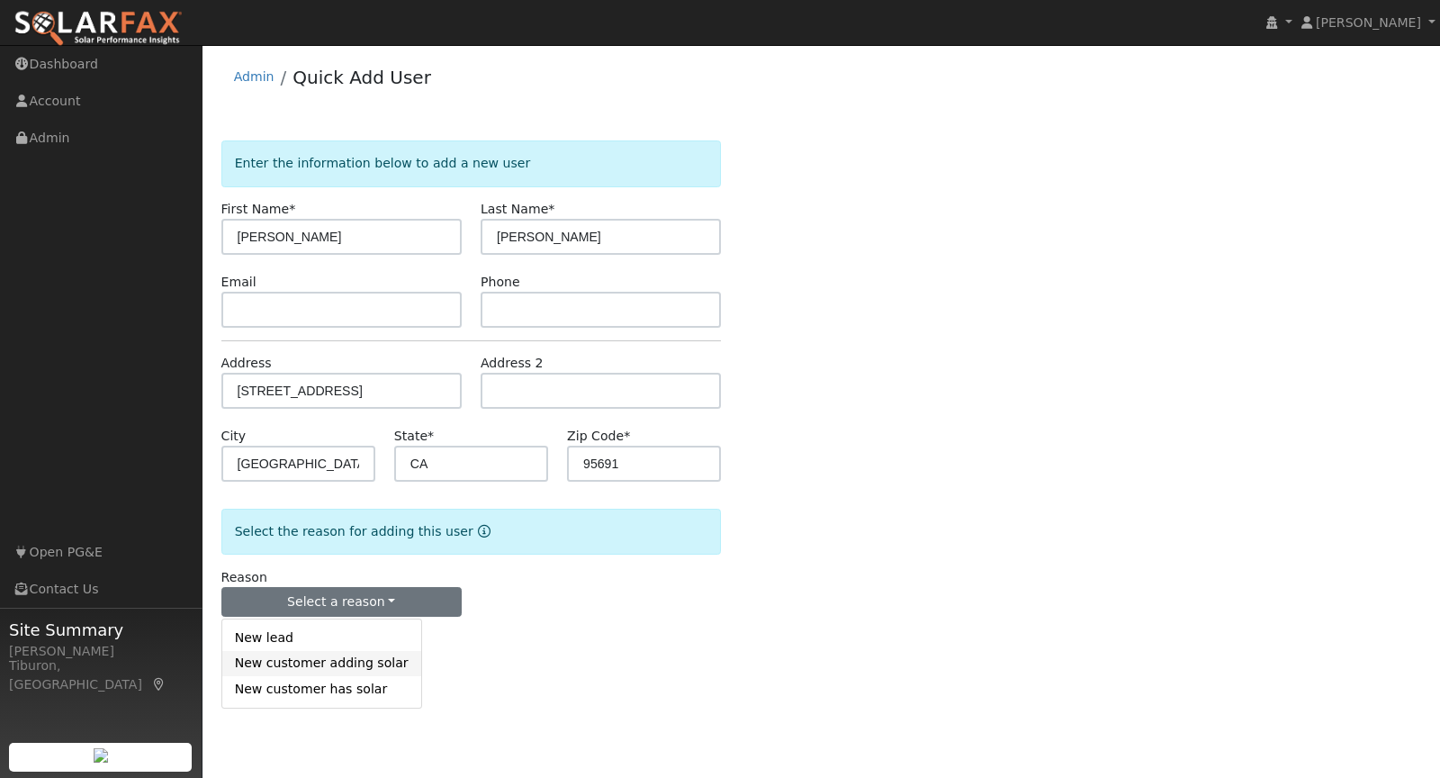
click at [346, 667] on link "New customer adding solar" at bounding box center [321, 663] width 199 height 25
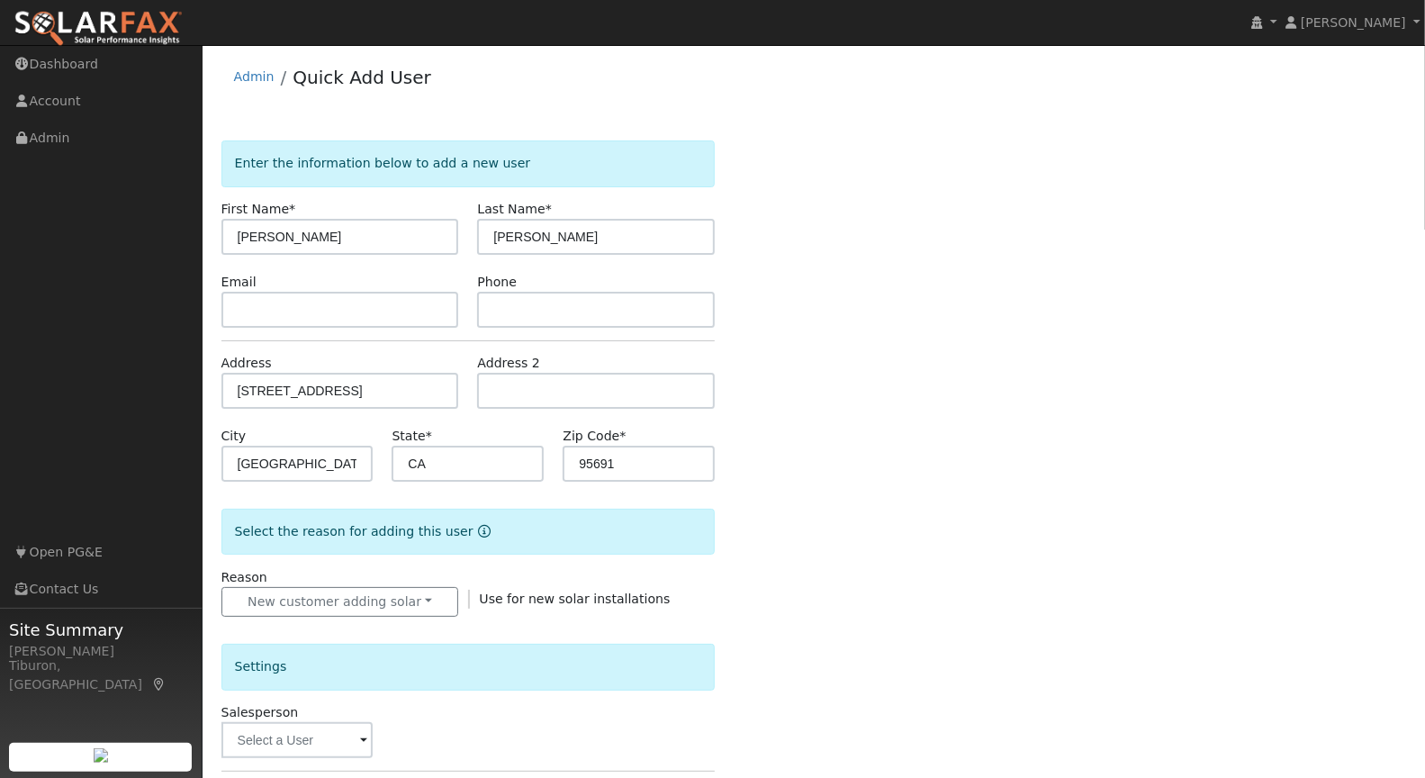
scroll to position [344, 0]
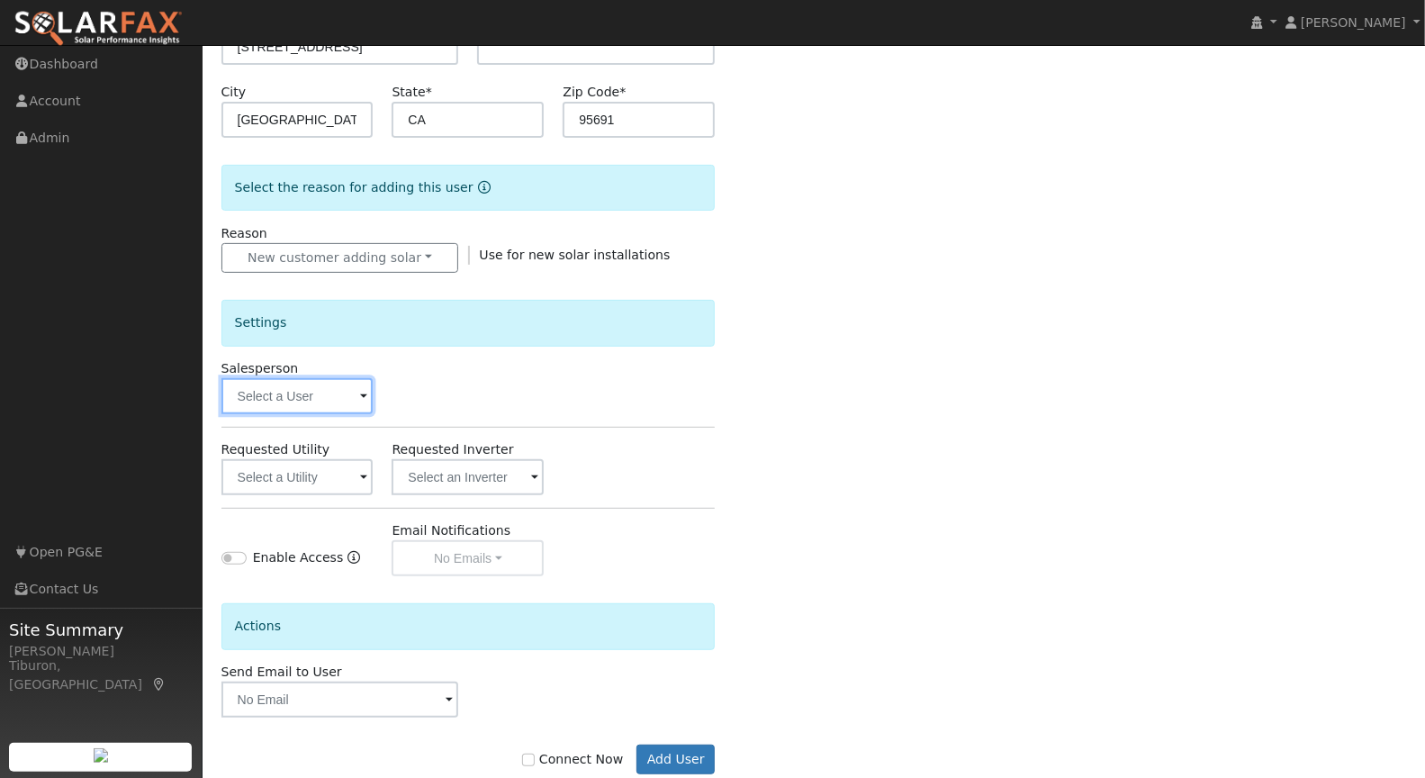
click at [308, 391] on input "text" at bounding box center [297, 396] width 152 height 36
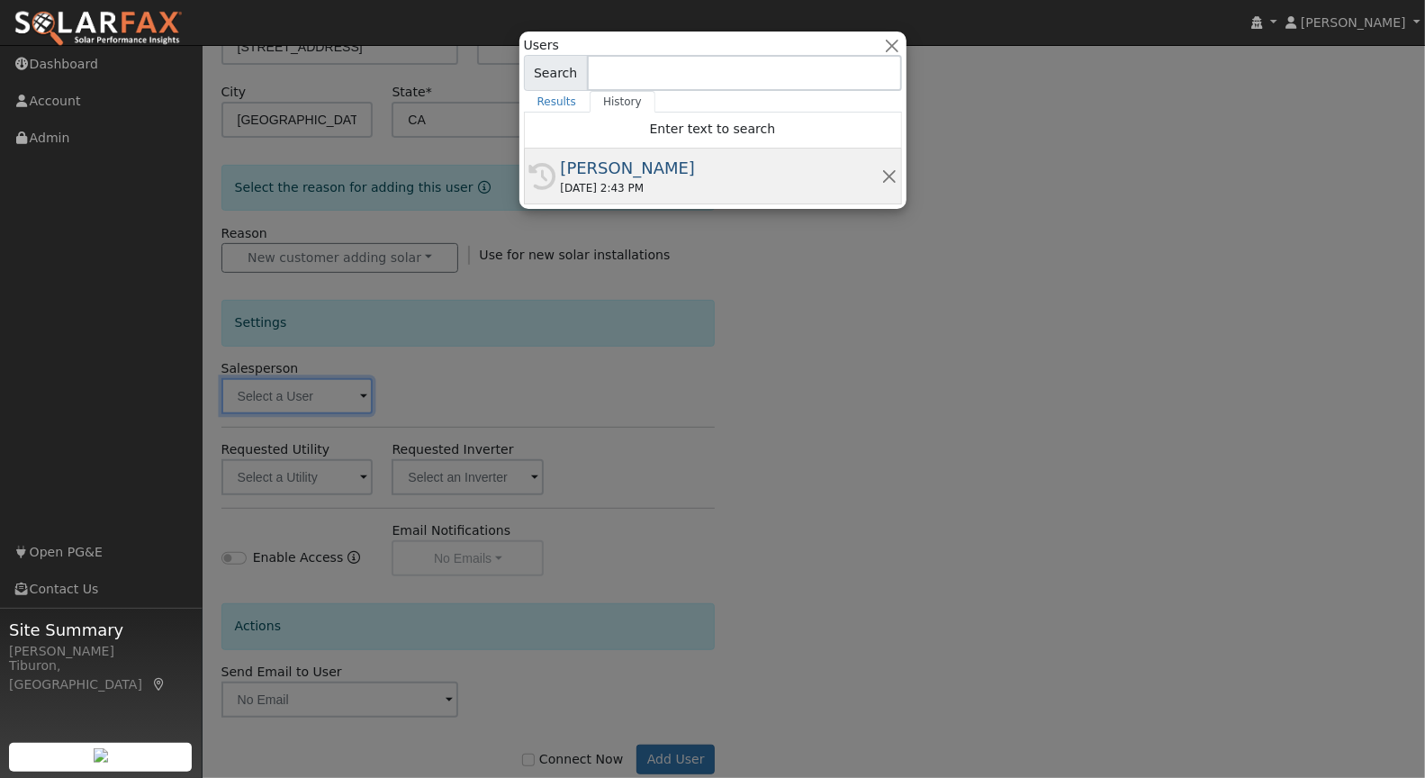
click at [606, 169] on div "[PERSON_NAME]" at bounding box center [721, 168] width 320 height 24
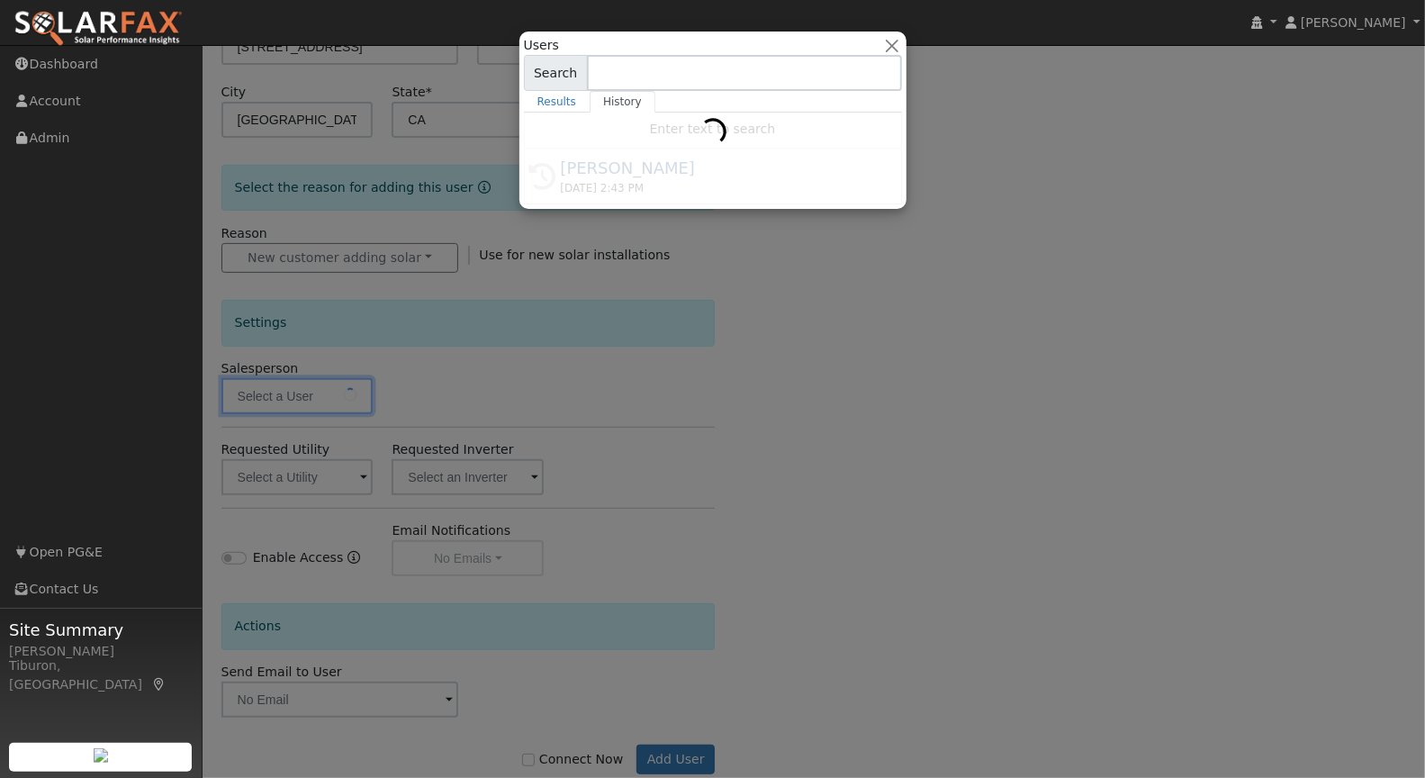
type input "[PERSON_NAME]"
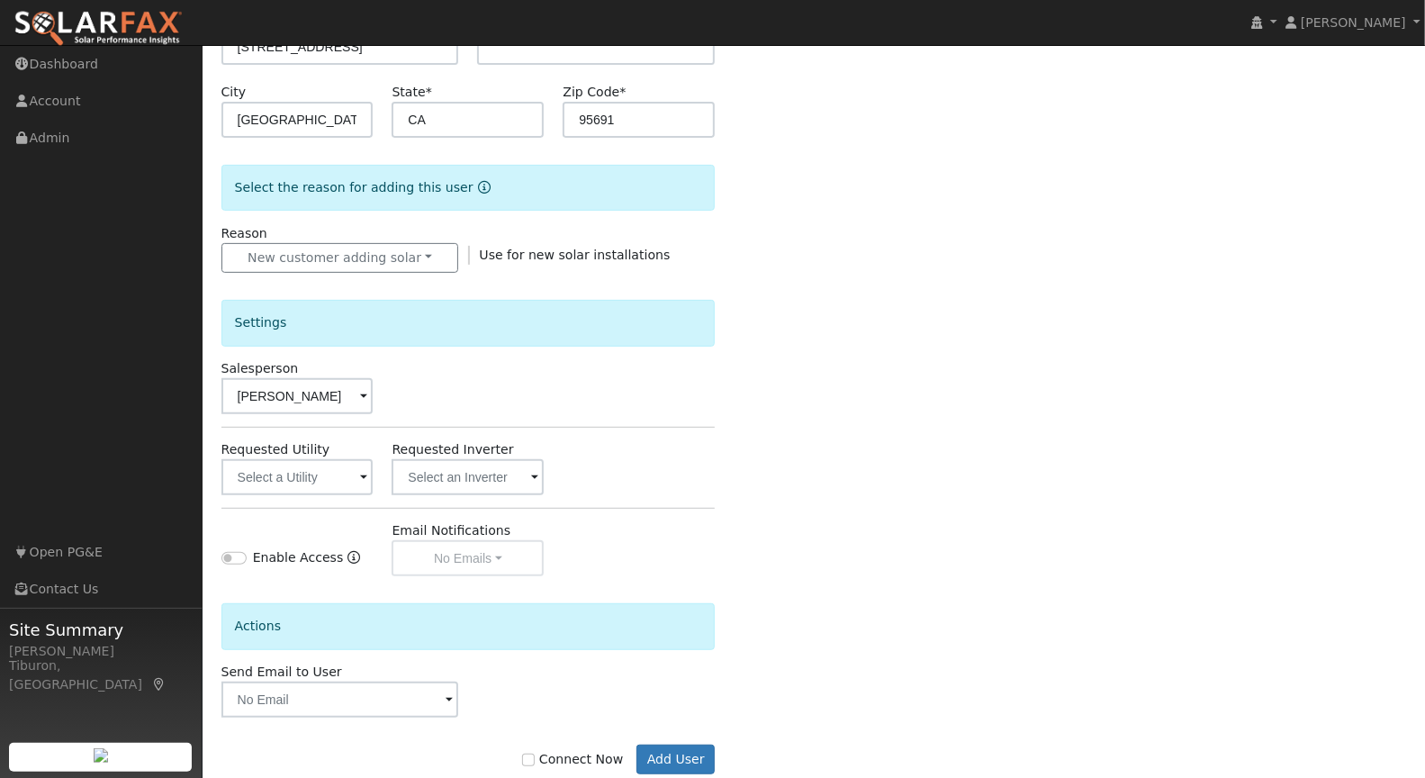
scroll to position [380, 0]
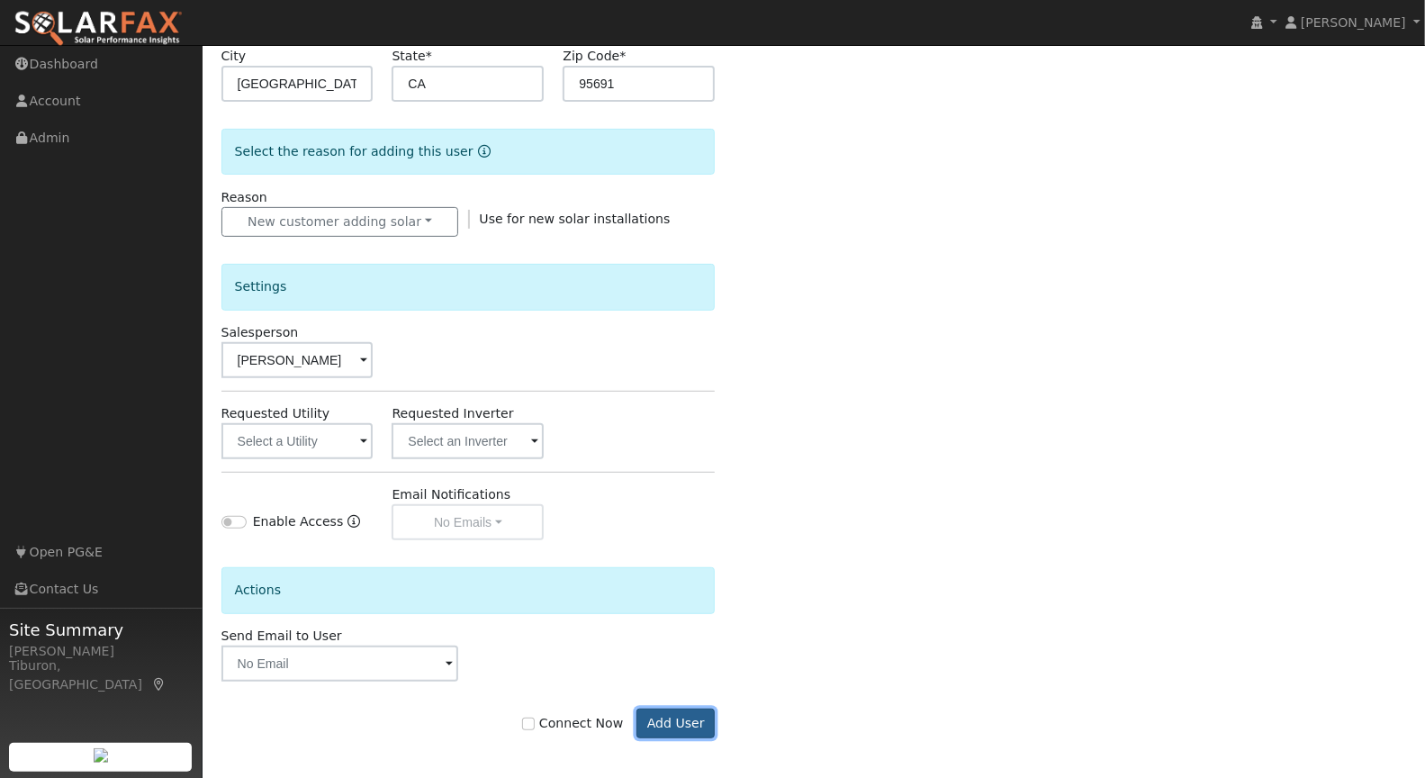
click at [679, 719] on button "Add User" at bounding box center [675, 723] width 78 height 31
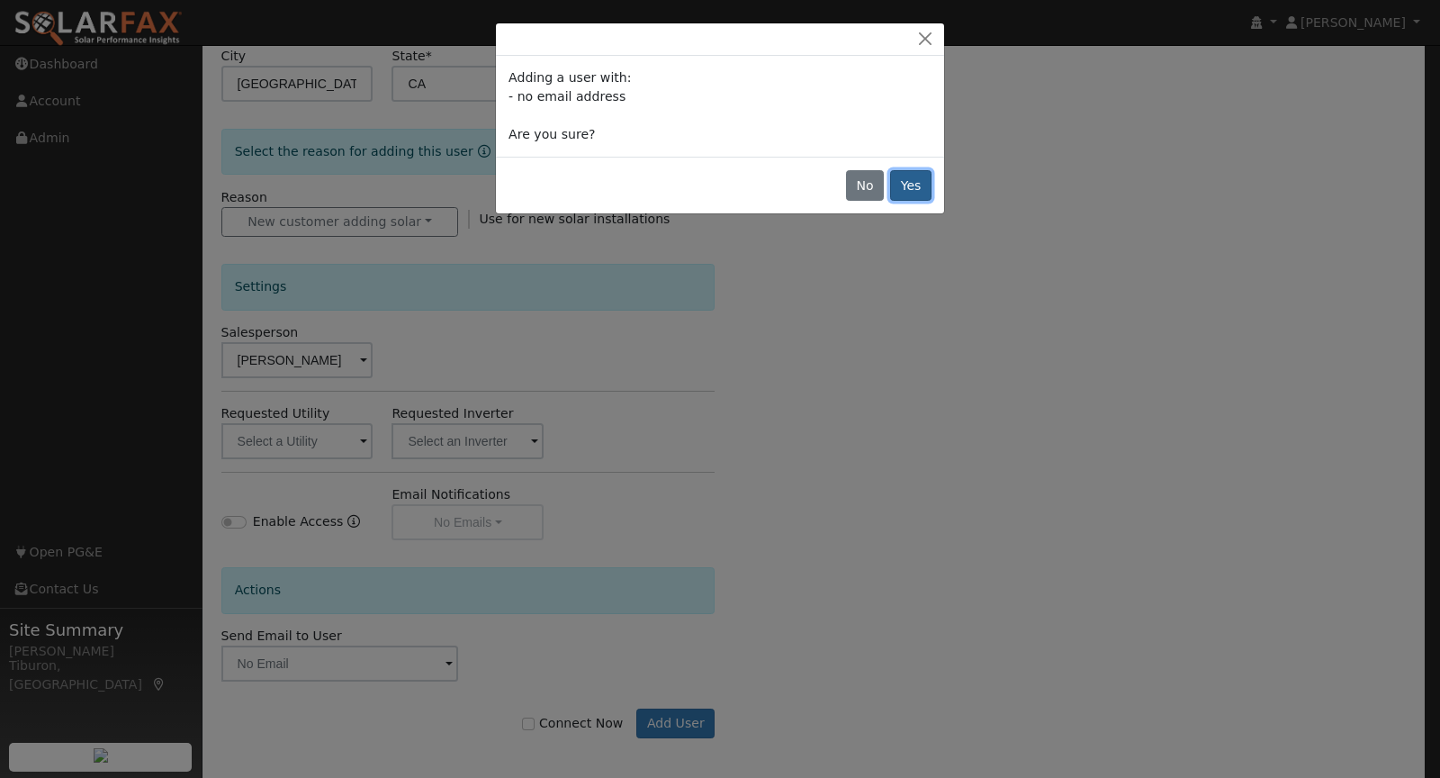
click at [913, 184] on button "Yes" at bounding box center [910, 185] width 41 height 31
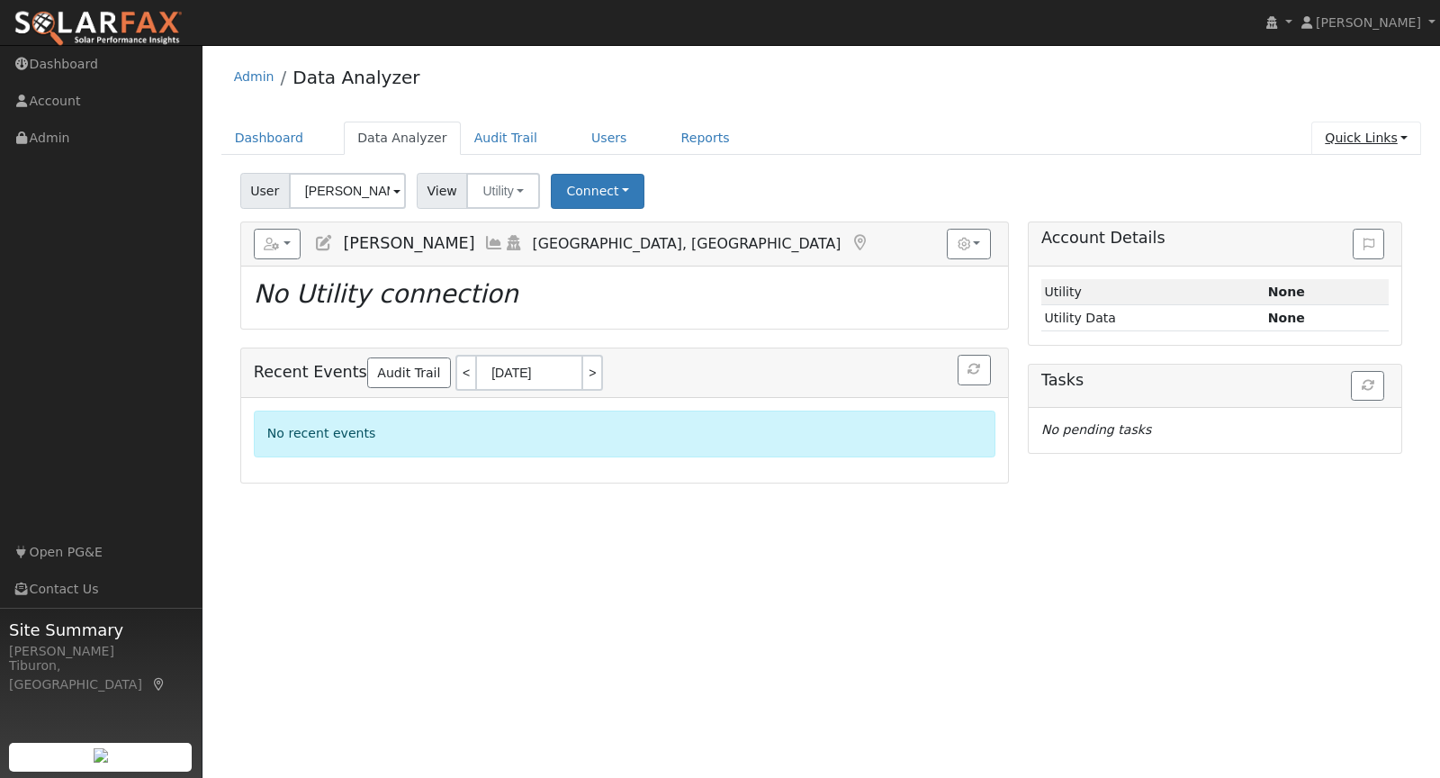
click at [1358, 146] on link "Quick Links" at bounding box center [1366, 137] width 110 height 33
click at [1144, 118] on div "Admin Data Analyzer Dashboard Data Analyzer Audit Trail Users Reports Quick Lin…" at bounding box center [820, 268] width 1219 height 429
click at [1355, 135] on link "Quick Links" at bounding box center [1366, 137] width 110 height 33
click at [1355, 236] on link "Run a Scenario Report" at bounding box center [1329, 240] width 183 height 25
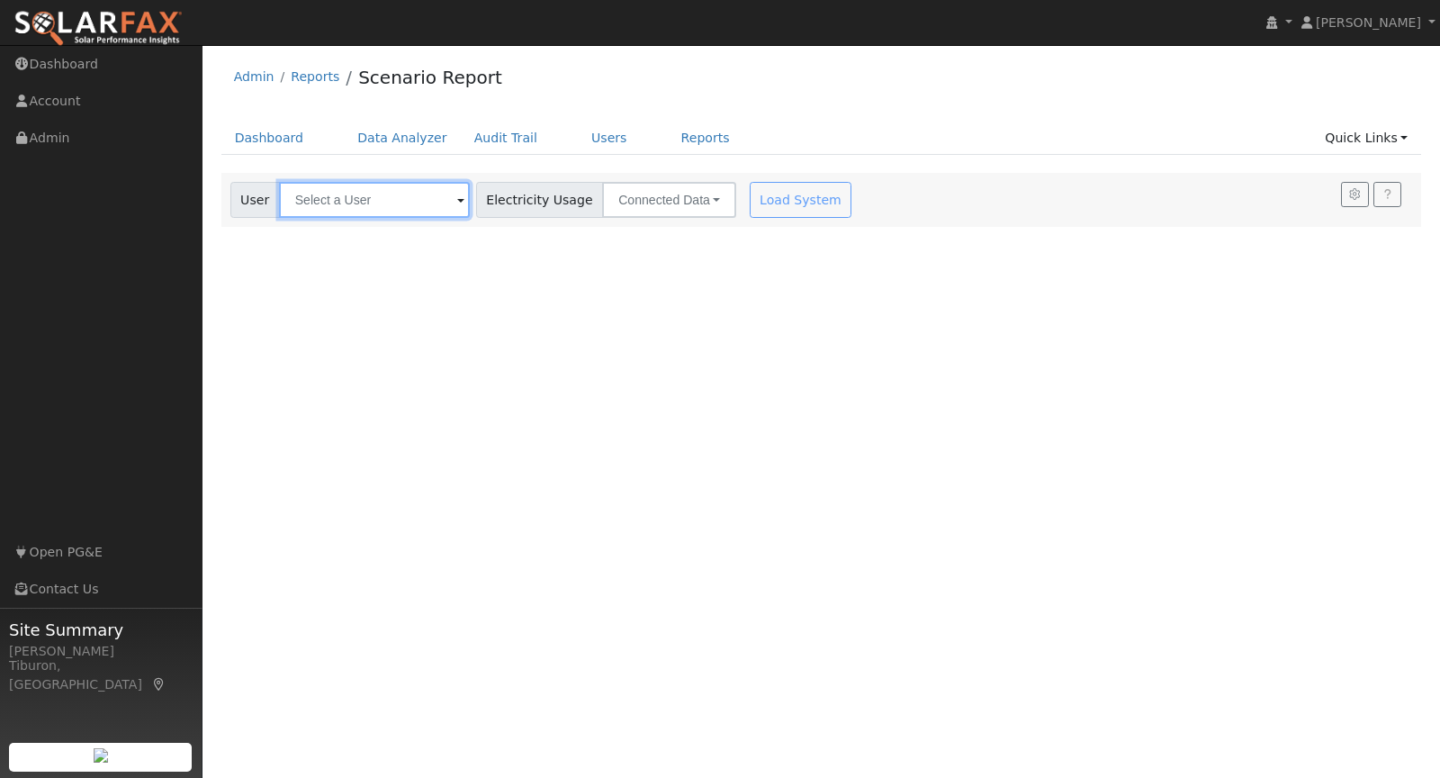
click at [374, 200] on input "text" at bounding box center [374, 200] width 191 height 36
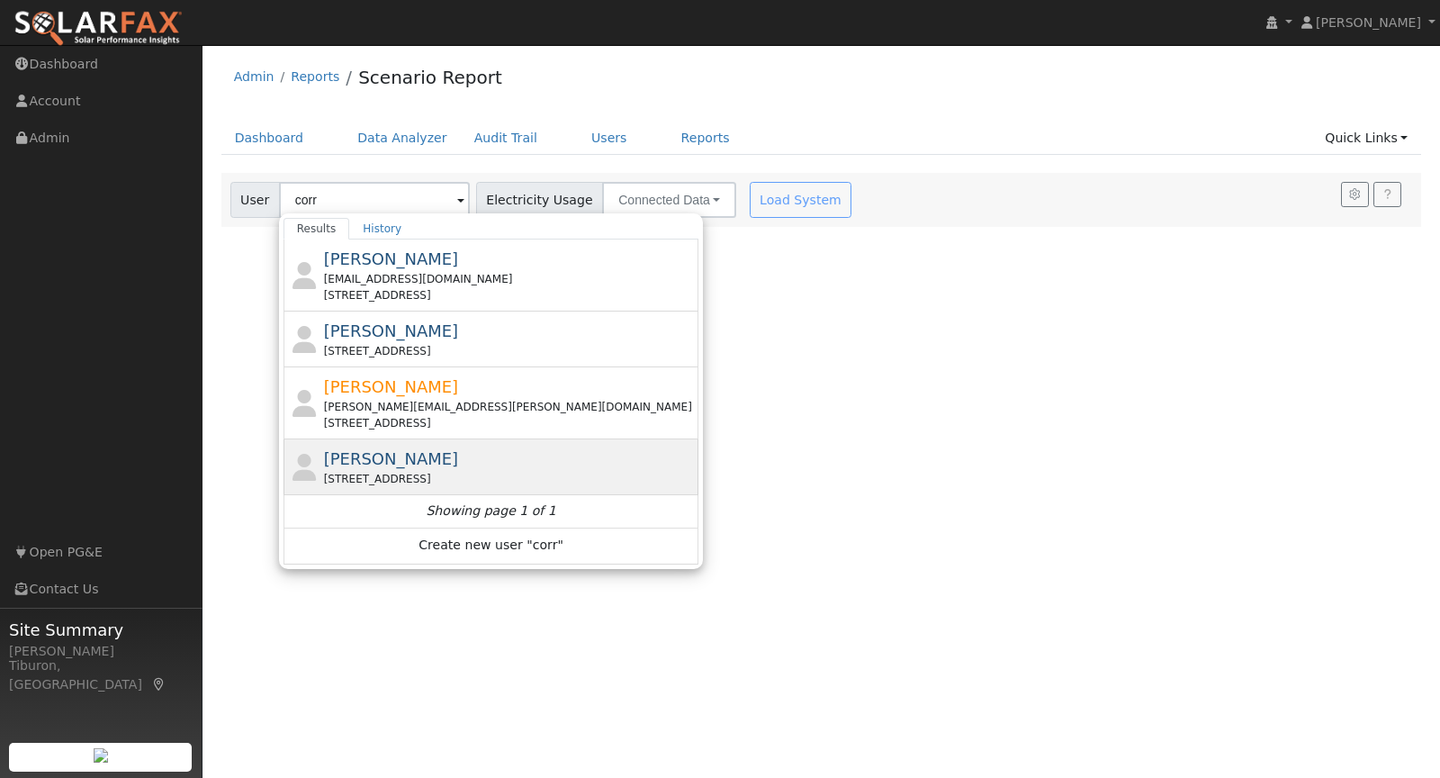
click at [448, 452] on div "[PERSON_NAME] [STREET_ADDRESS]" at bounding box center [510, 466] width 372 height 40
type input "[PERSON_NAME]"
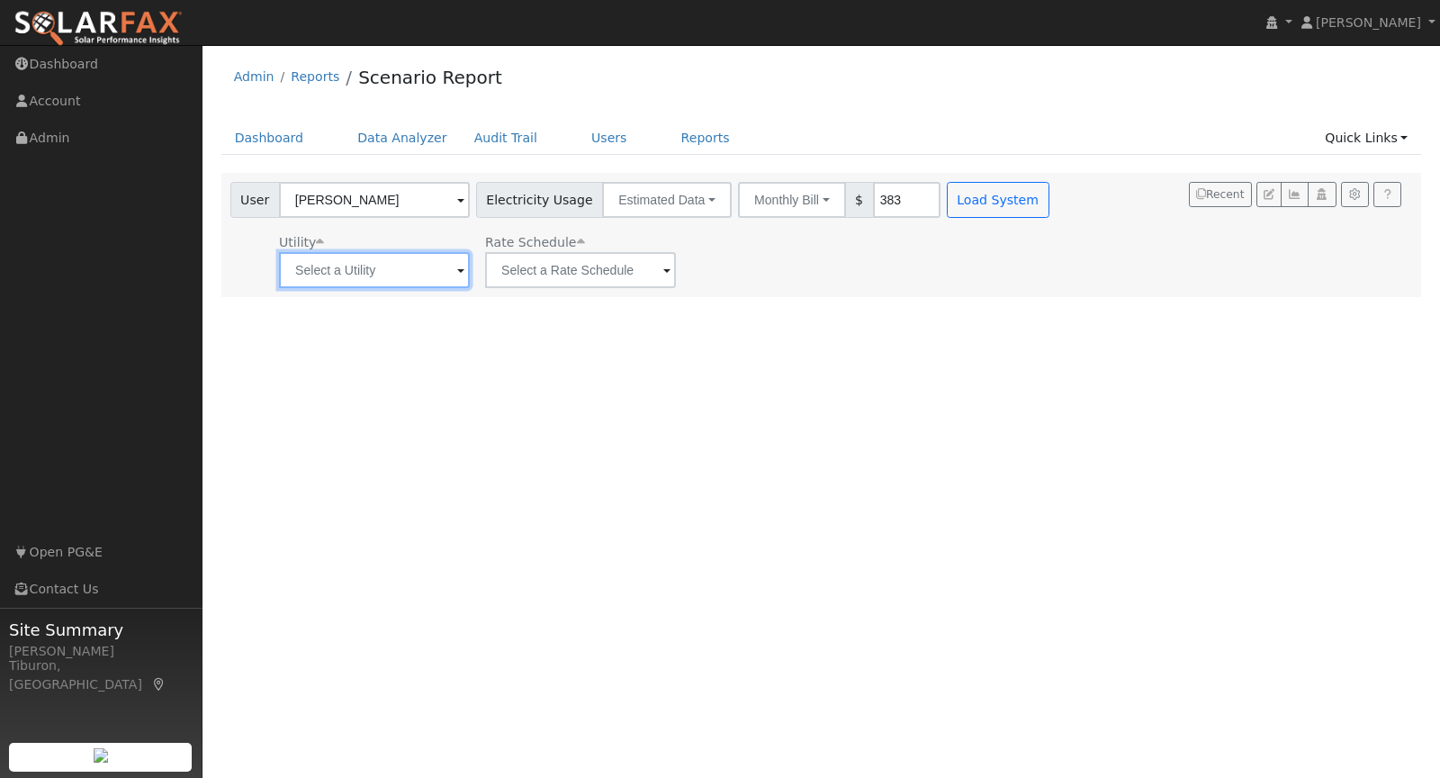
click at [340, 271] on input "text" at bounding box center [374, 270] width 191 height 36
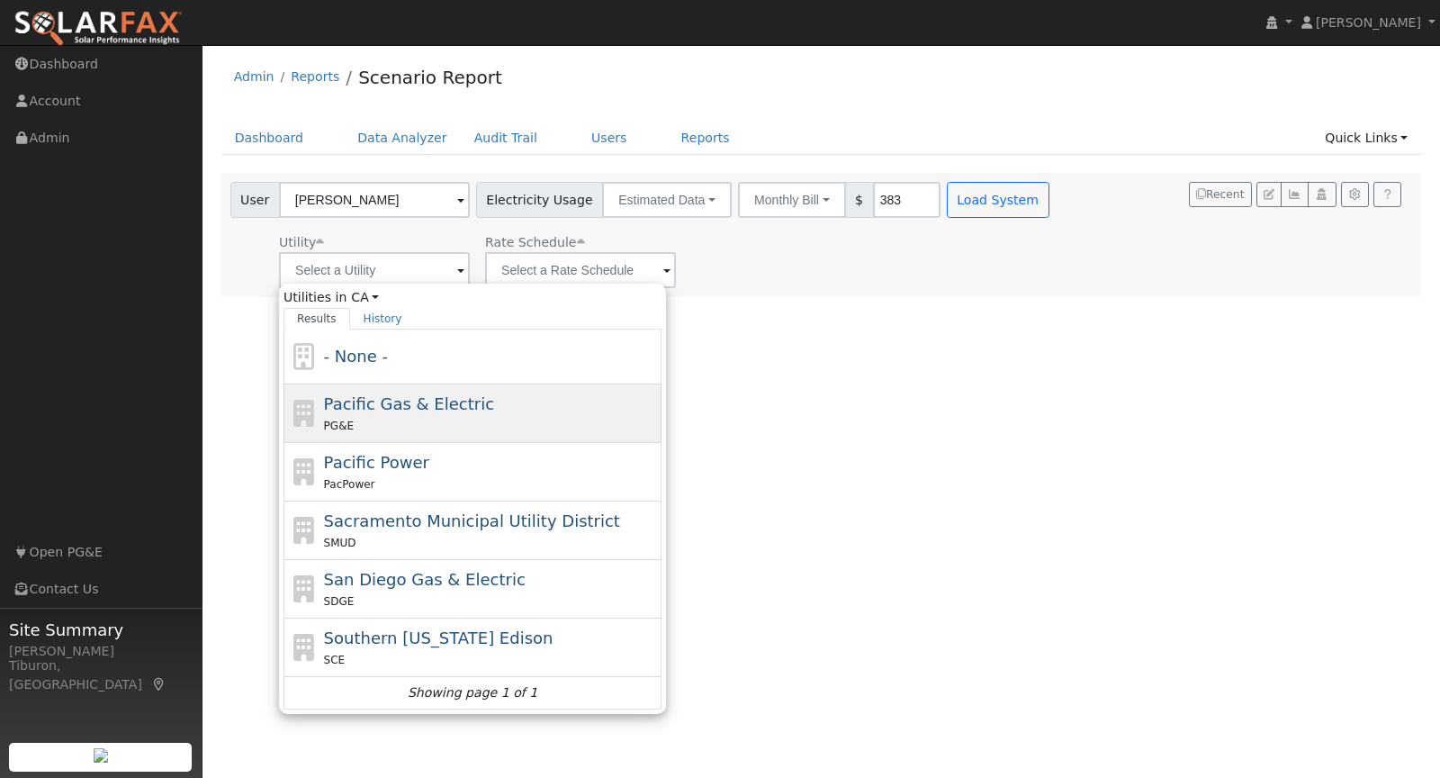
click at [365, 408] on span "Pacific Gas & Electric" at bounding box center [409, 403] width 170 height 19
type input "Pacific Gas & Electric"
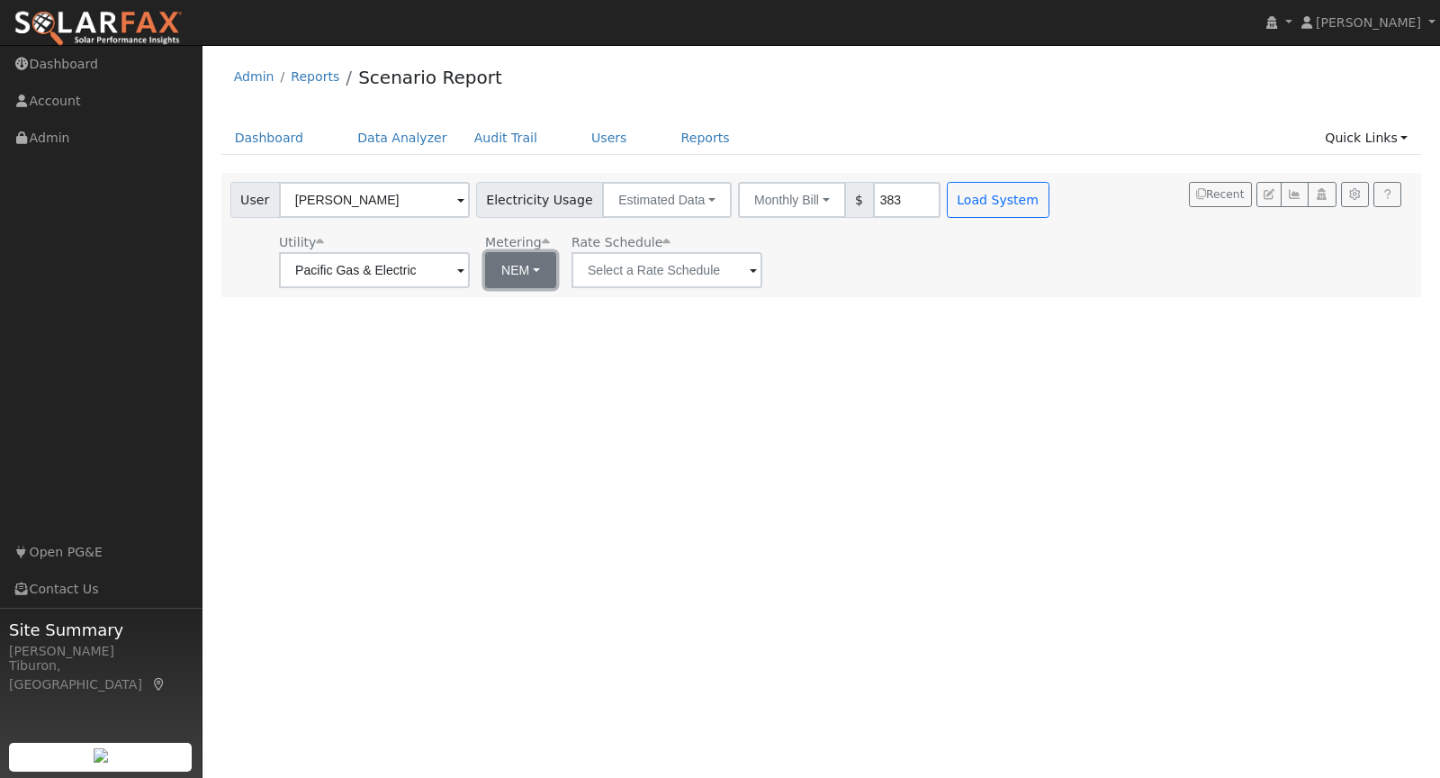
click at [502, 253] on button "NEM" at bounding box center [520, 270] width 71 height 36
click at [510, 336] on link "NBT" at bounding box center [526, 335] width 125 height 25
type input "E-ELEC"
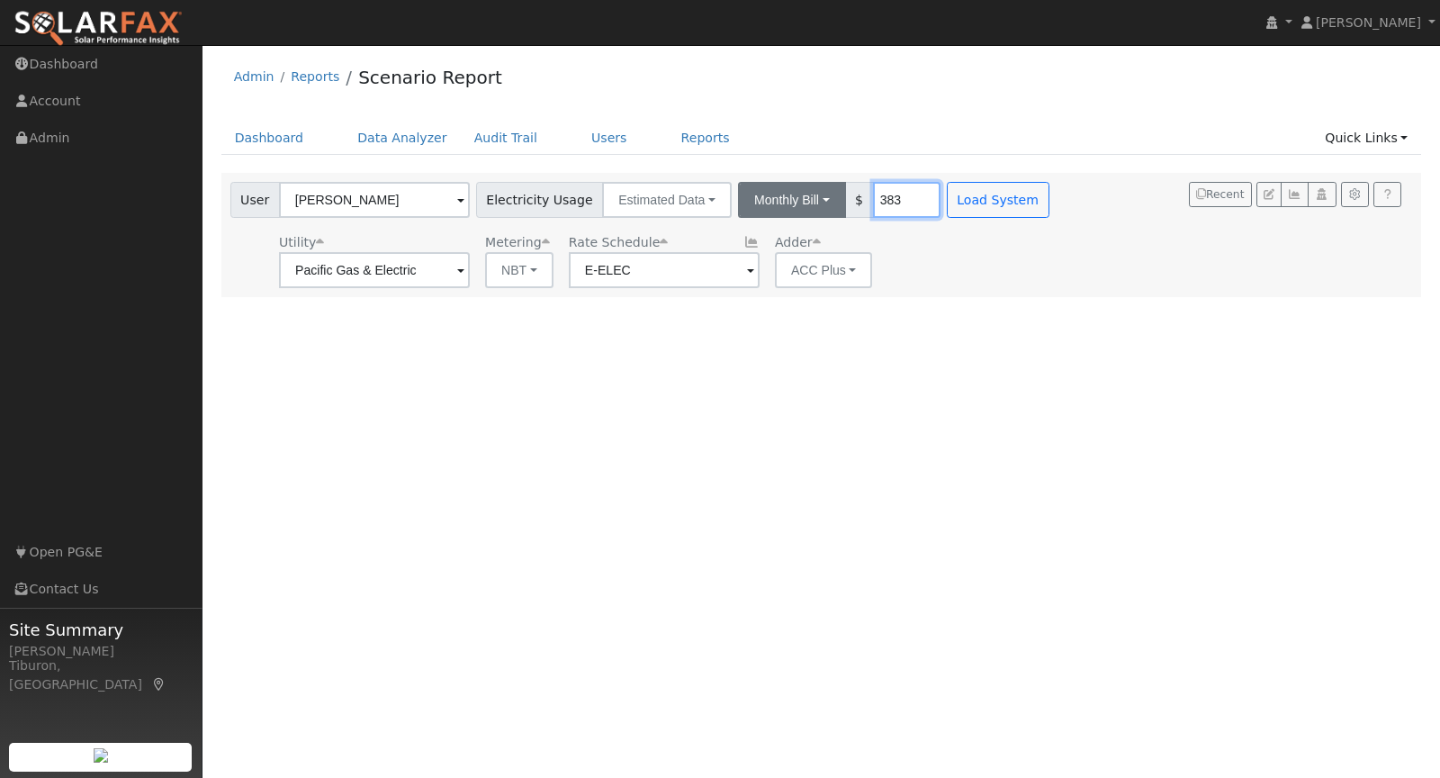
drag, startPoint x: 872, startPoint y: 197, endPoint x: 800, endPoint y: 188, distance: 72.6
click at [800, 188] on div "Monthly Bill Annual Consumption Monthly Bill $ 383" at bounding box center [839, 200] width 202 height 36
drag, startPoint x: 873, startPoint y: 199, endPoint x: 836, endPoint y: 229, distance: 47.9
click at [873, 205] on input "383" at bounding box center [906, 200] width 67 height 36
type input "120"
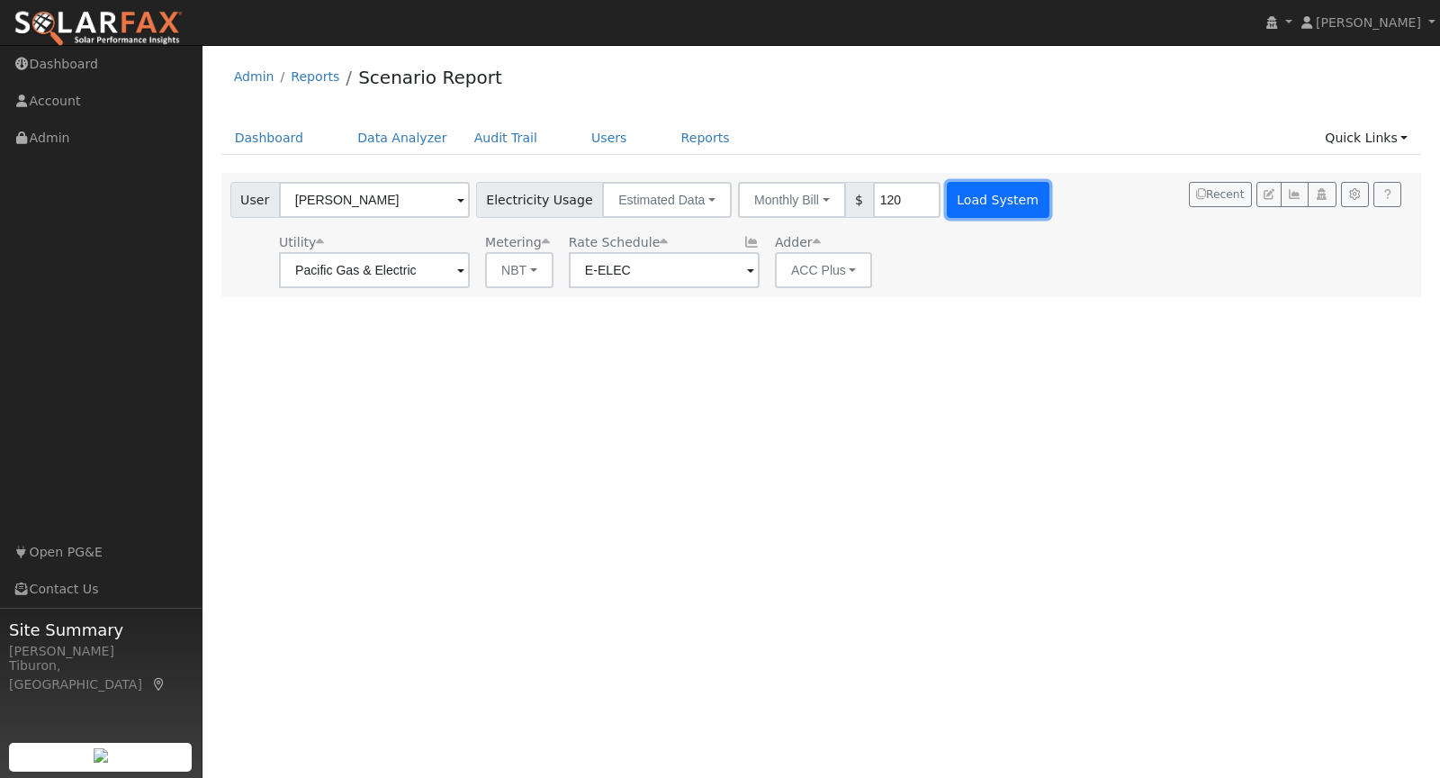
click at [966, 202] on button "Load System" at bounding box center [998, 200] width 103 height 36
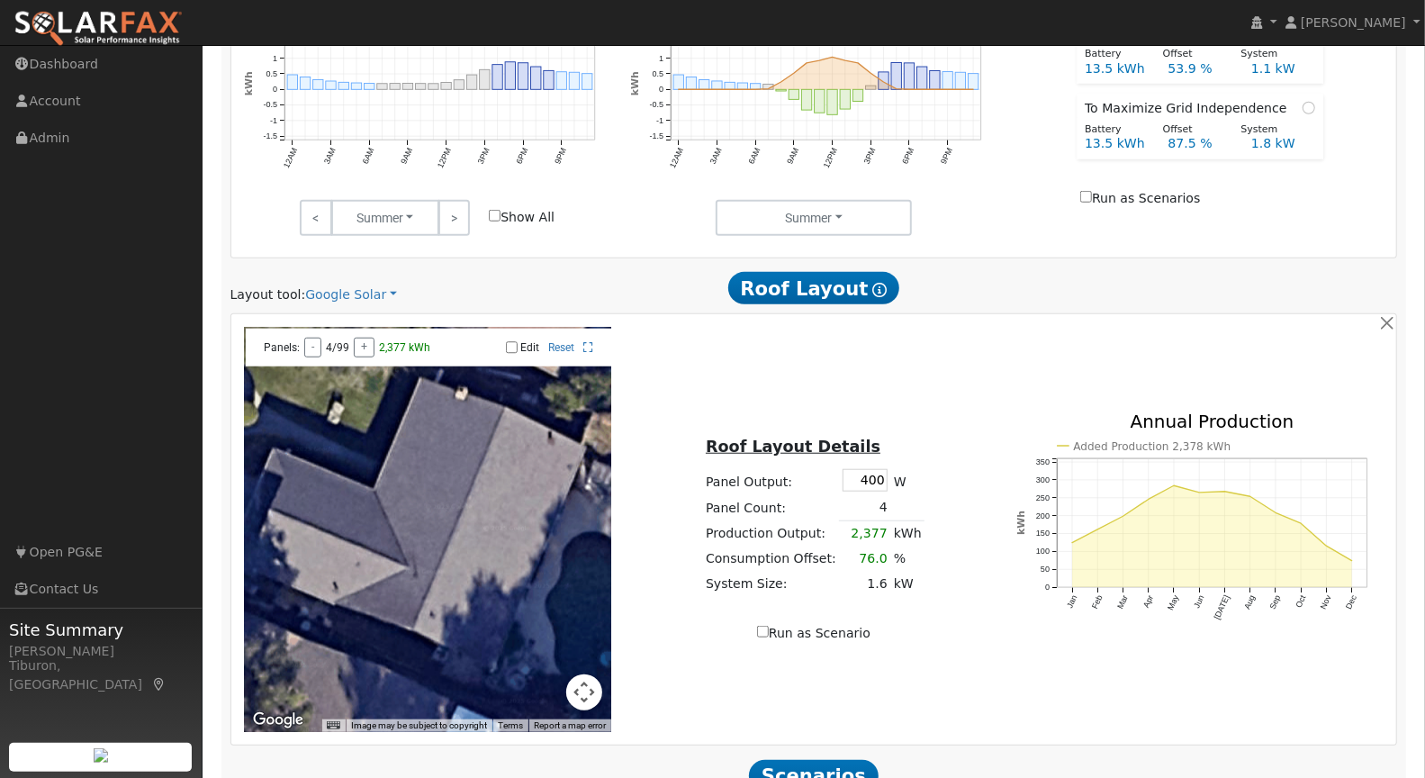
scroll to position [774, 0]
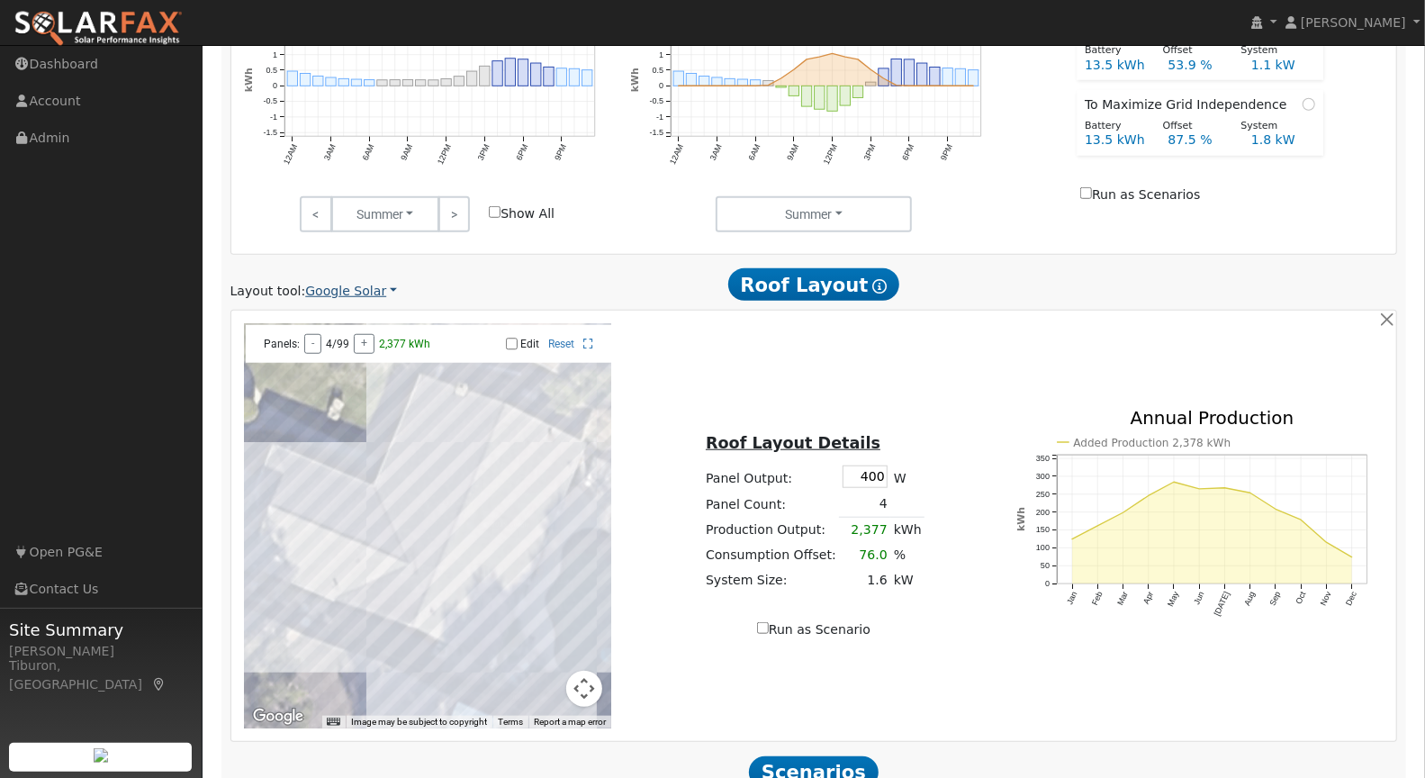
click at [344, 292] on link "Google Solar" at bounding box center [351, 291] width 92 height 19
click at [343, 366] on link "Aurora" at bounding box center [365, 371] width 125 height 25
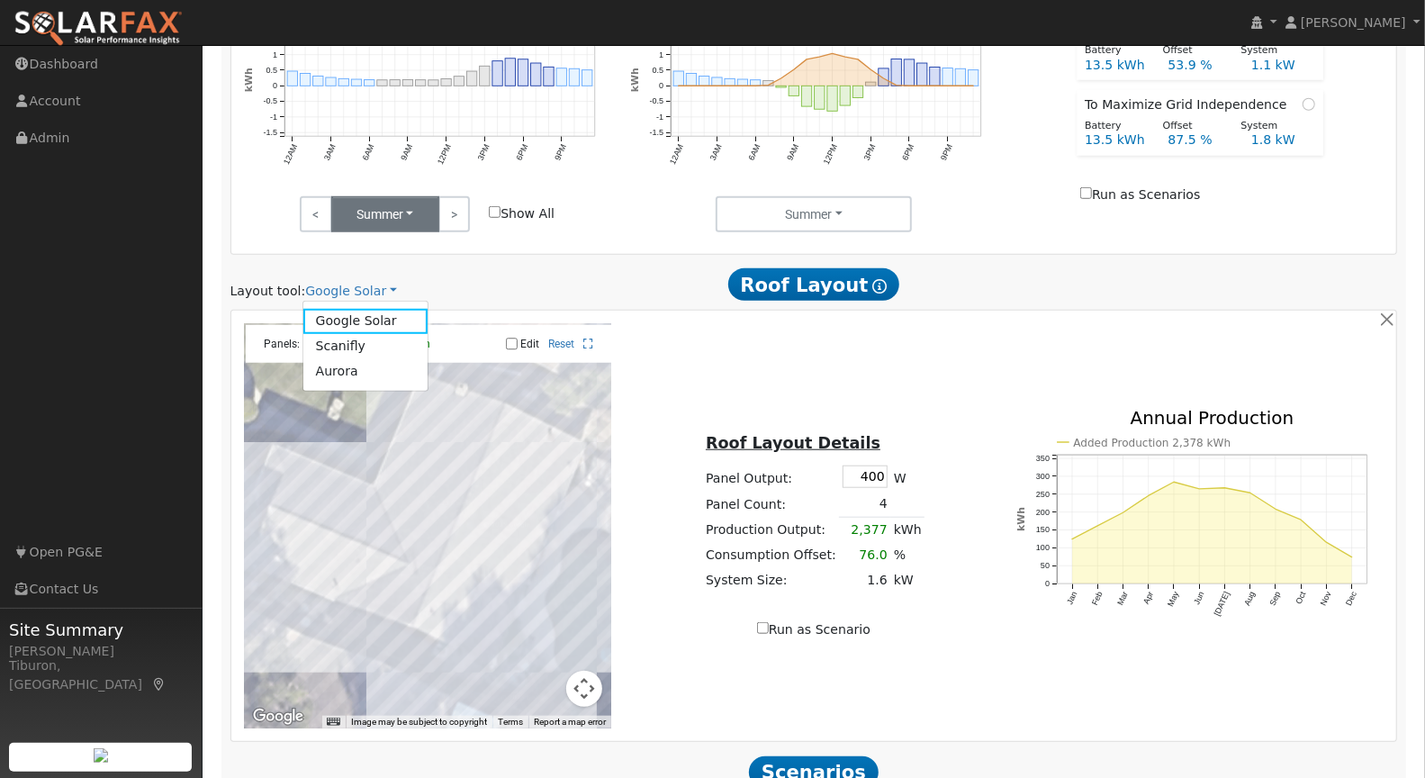
scroll to position [605, 0]
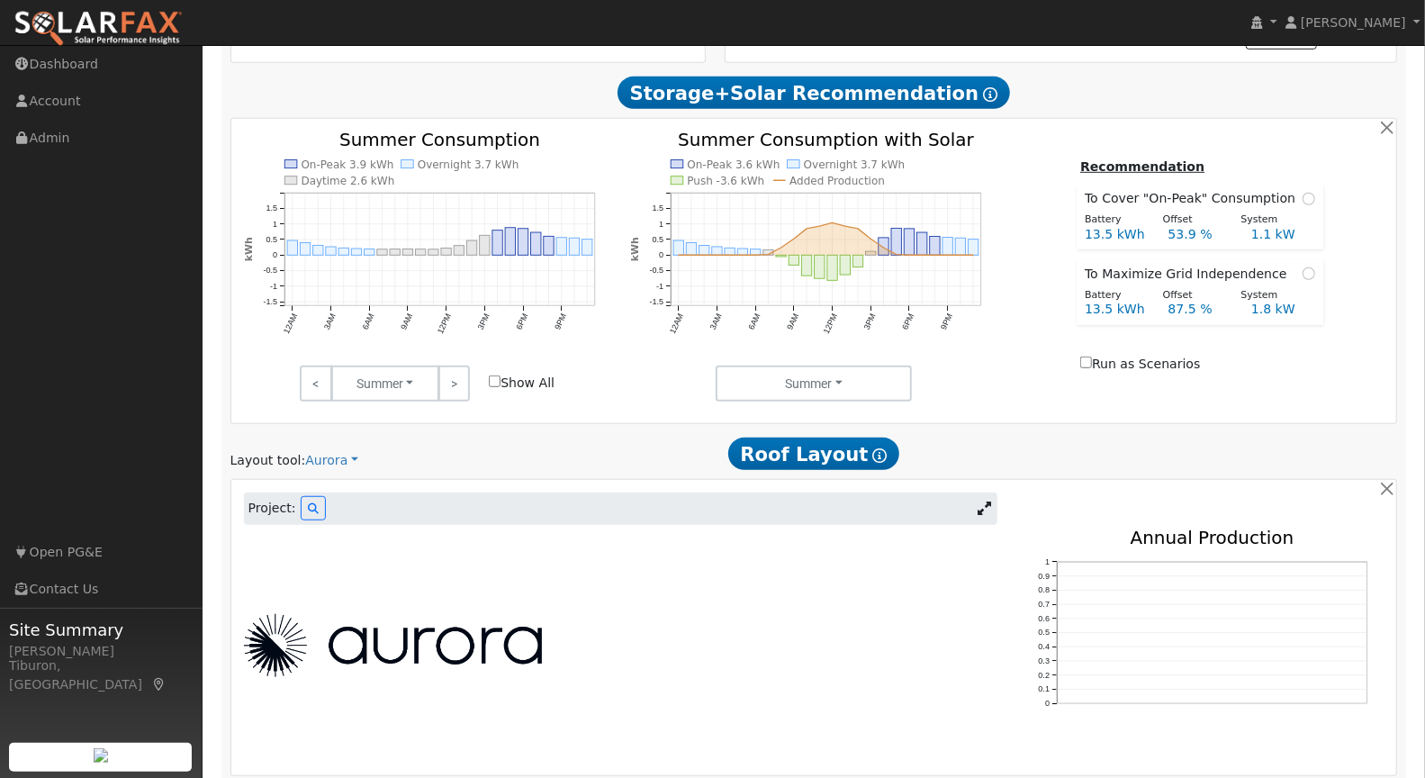
click at [991, 504] on icon at bounding box center [983, 507] width 13 height 13
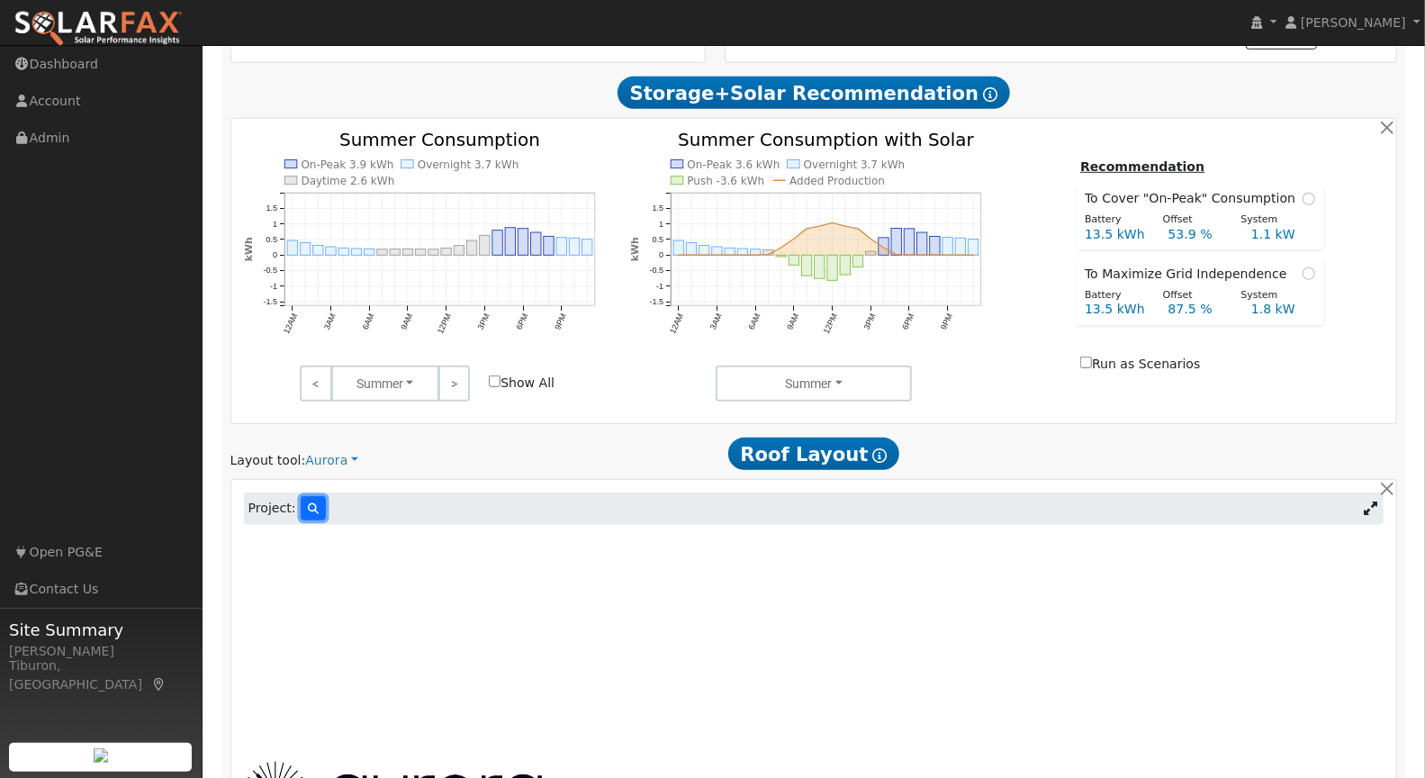
click at [315, 505] on button at bounding box center [313, 508] width 25 height 24
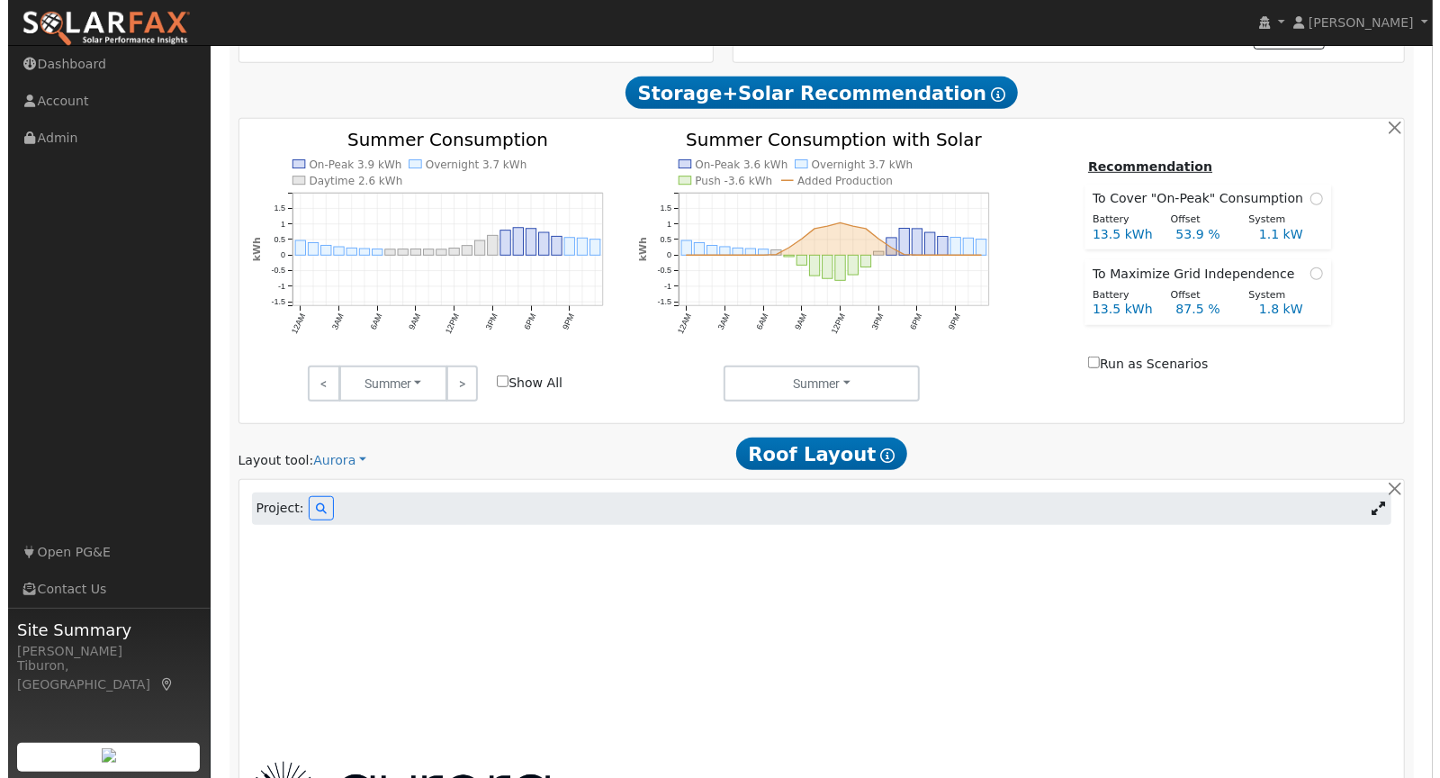
scroll to position [606, 0]
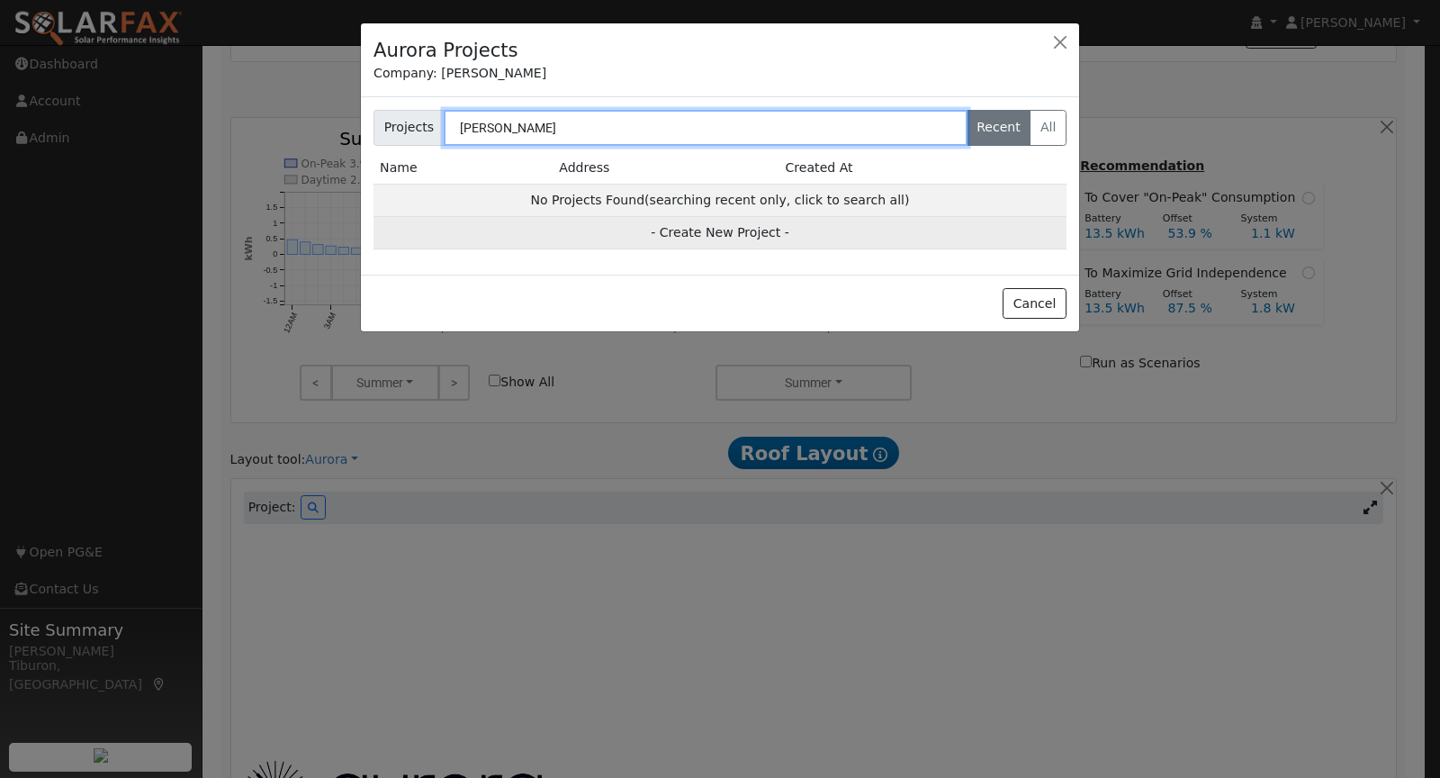
type input "[PERSON_NAME]"
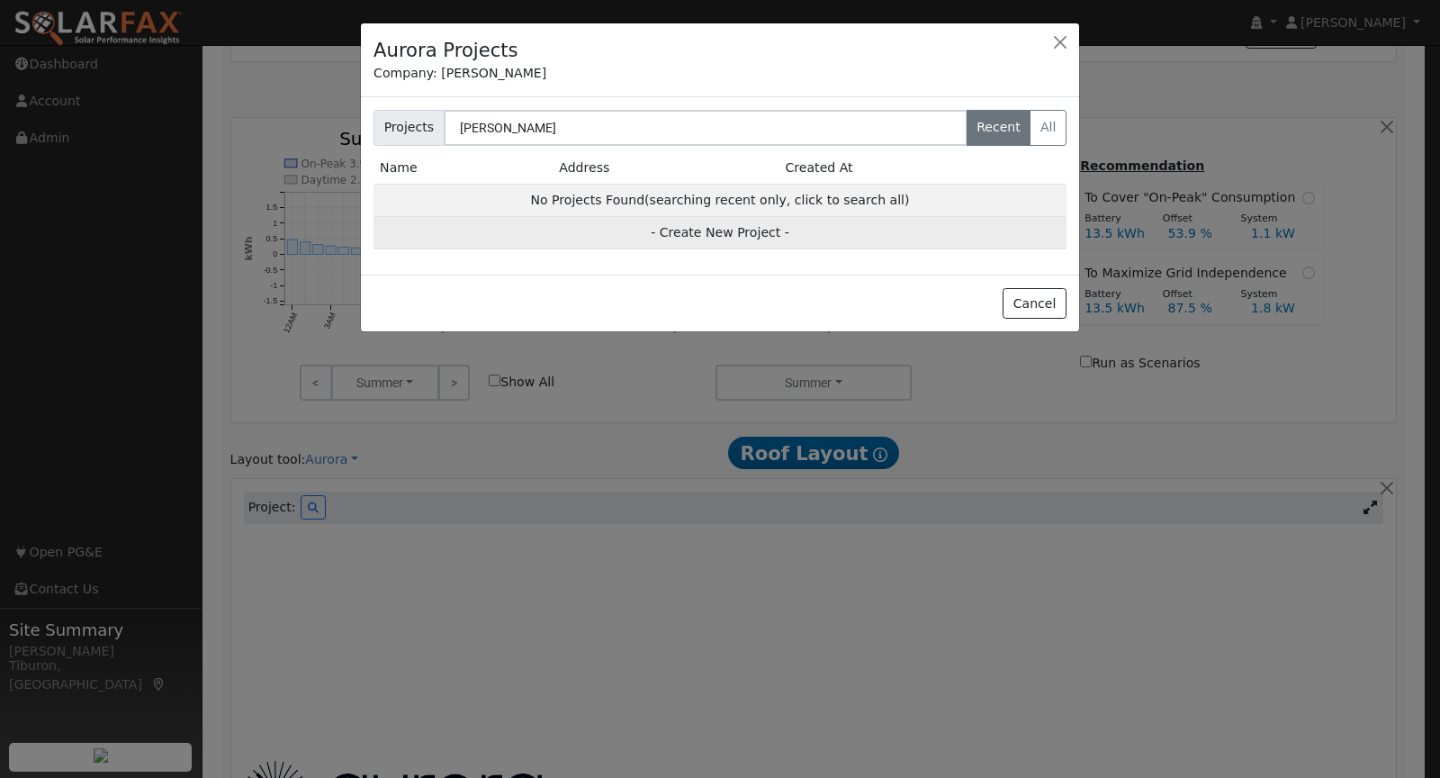
click at [735, 231] on td "- Create New Project -" at bounding box center [719, 233] width 693 height 32
type input "[PERSON_NAME]"
type input "[STREET_ADDRESS]"
type input "[GEOGRAPHIC_DATA]"
type input "CA"
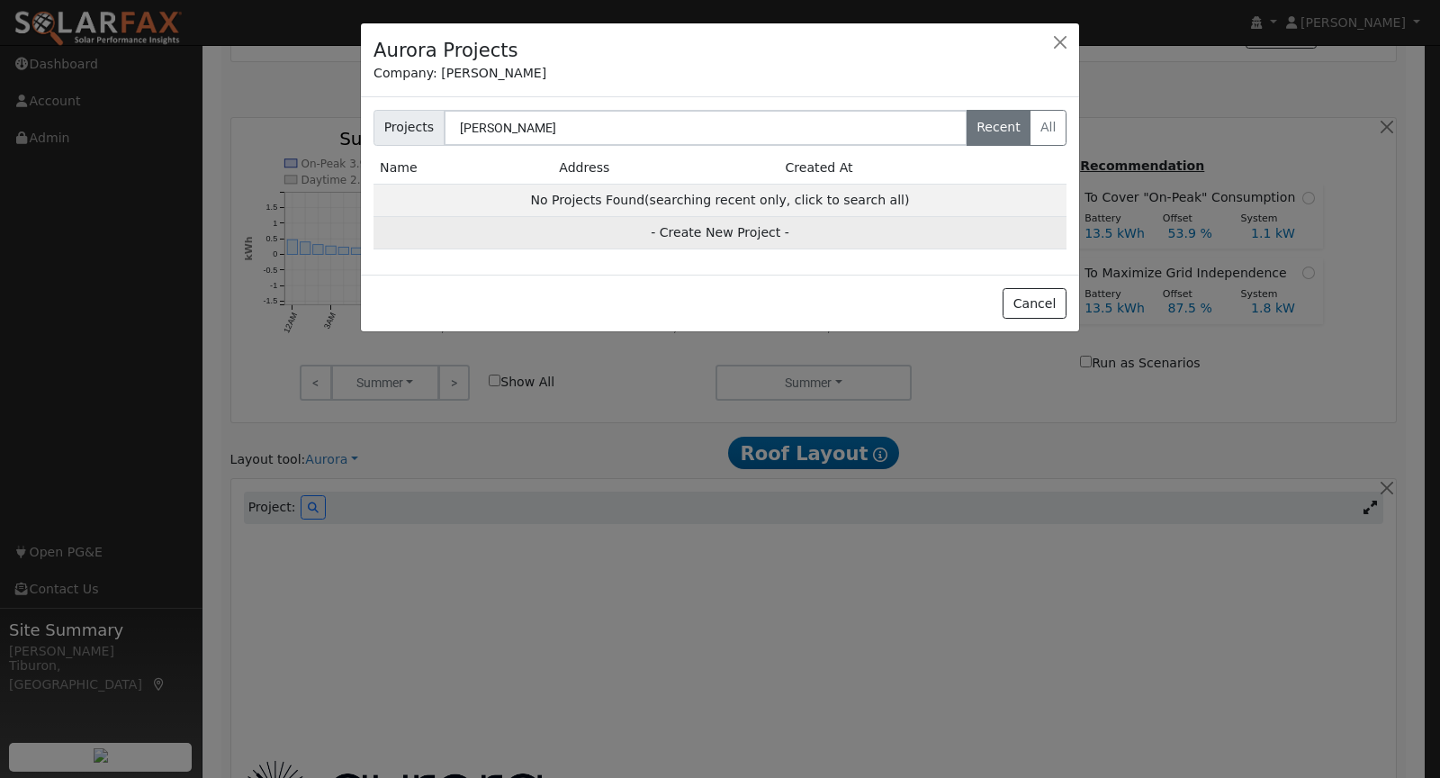
type input "95691"
type input "Design"
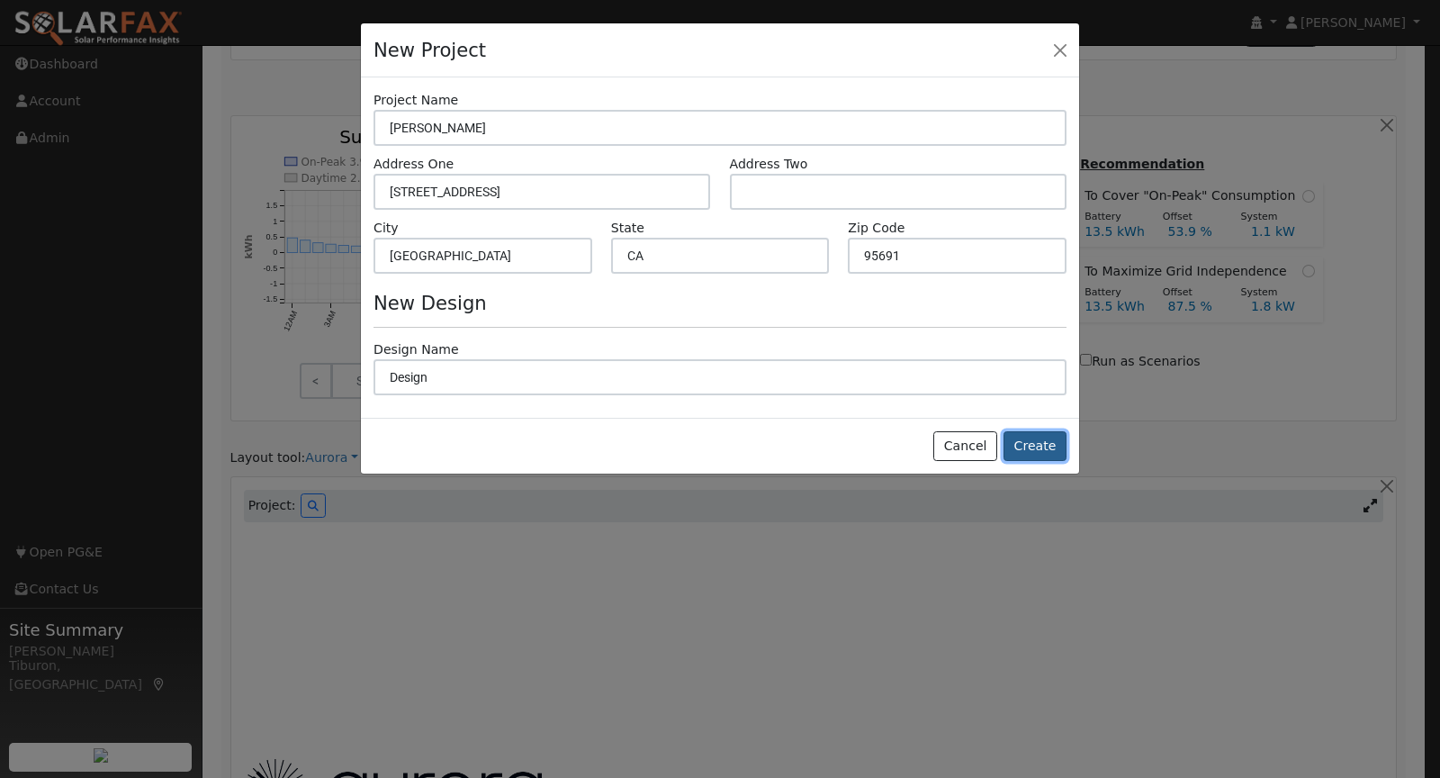
click at [1047, 441] on button "Create" at bounding box center [1034, 446] width 63 height 31
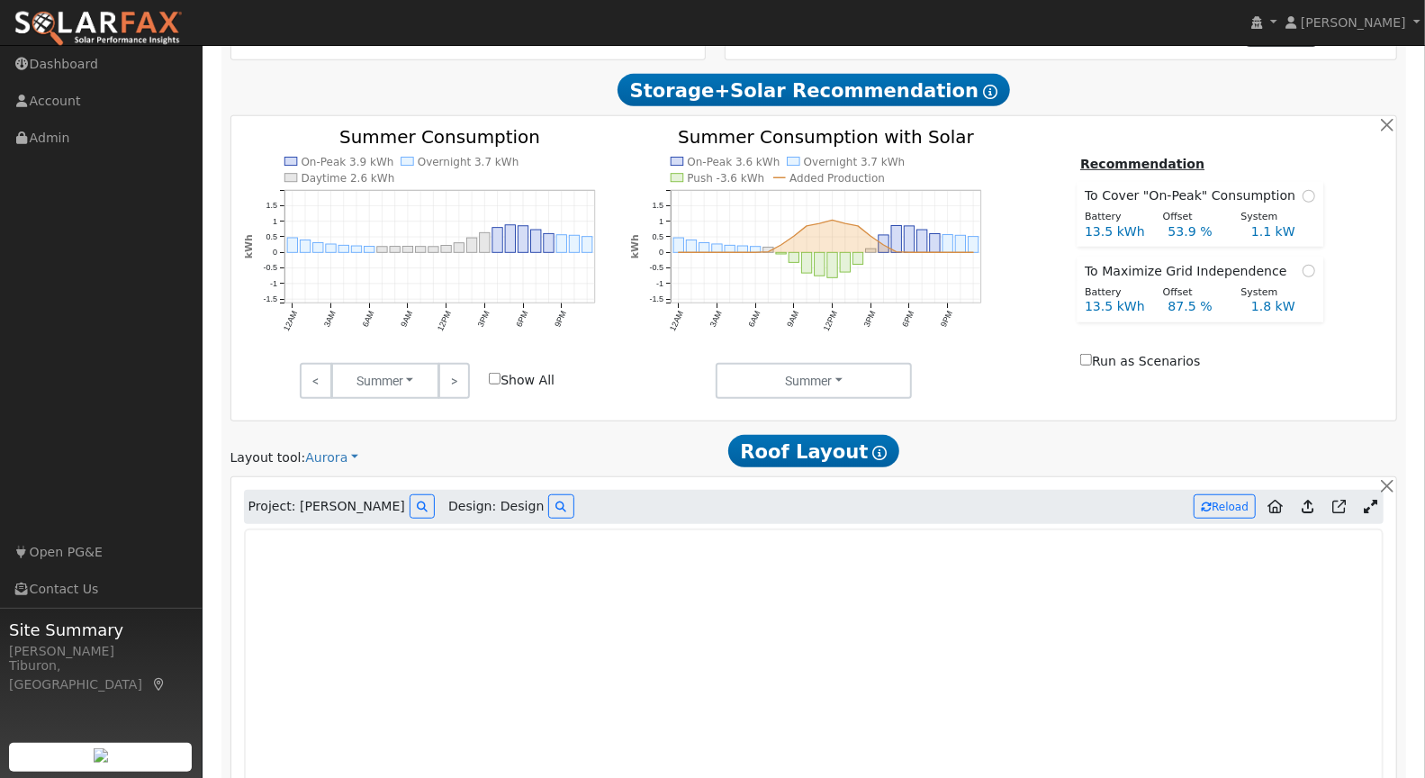
type input "0"
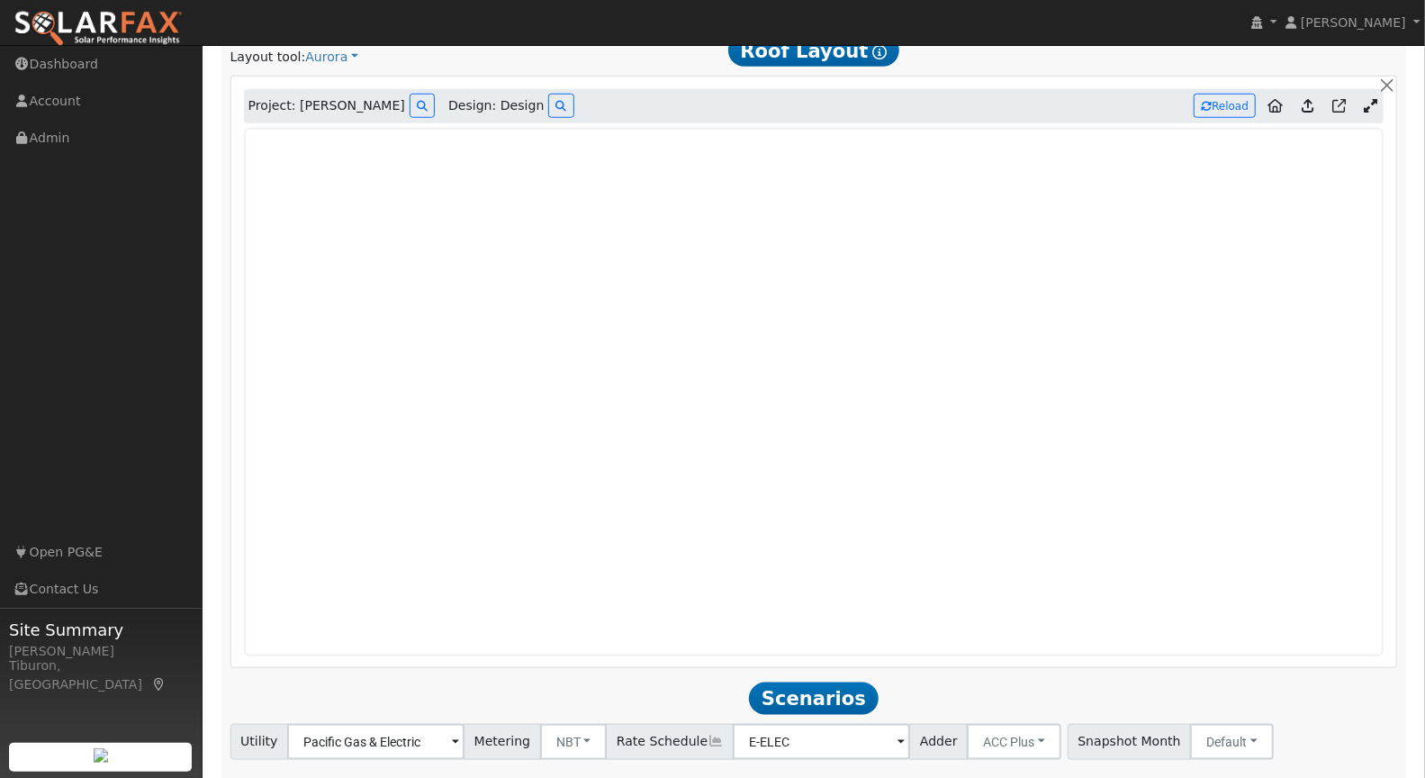
scroll to position [1012, 0]
